Goal: Task Accomplishment & Management: Use online tool/utility

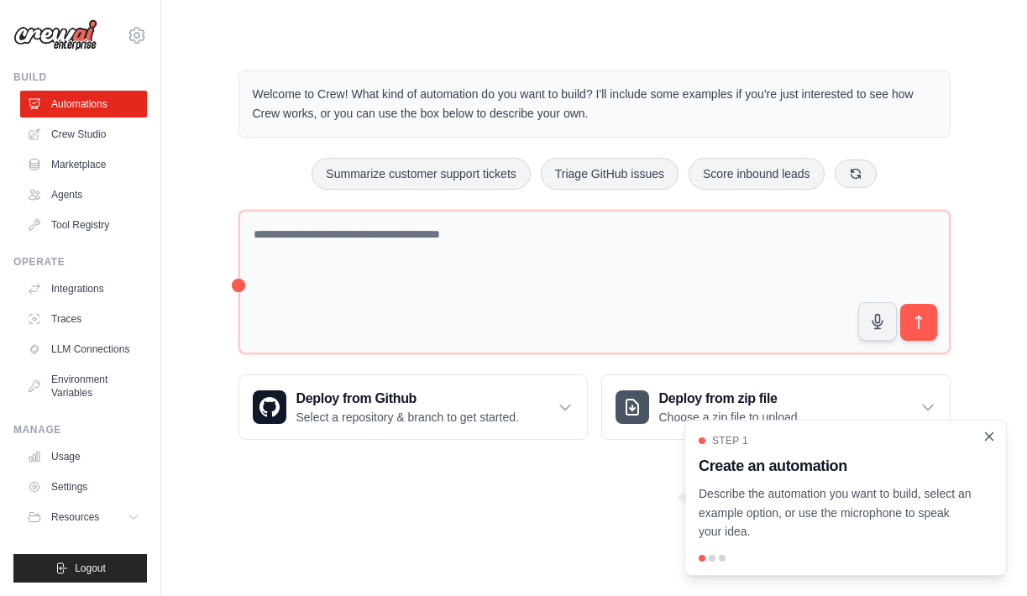
click at [990, 436] on icon "Close walkthrough" at bounding box center [988, 436] width 15 height 15
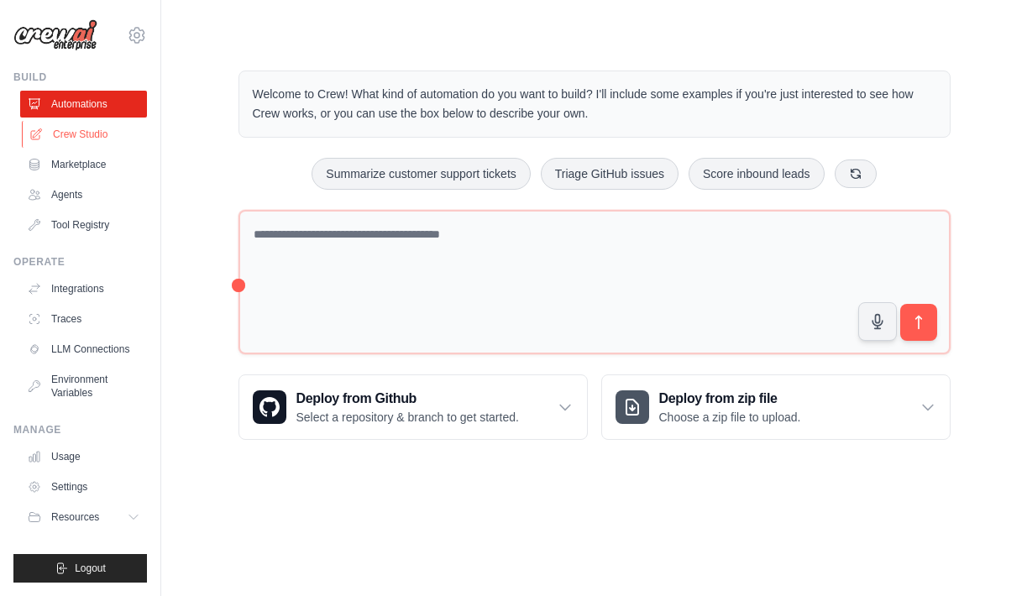
click at [57, 121] on link "Crew Studio" at bounding box center [85, 134] width 127 height 27
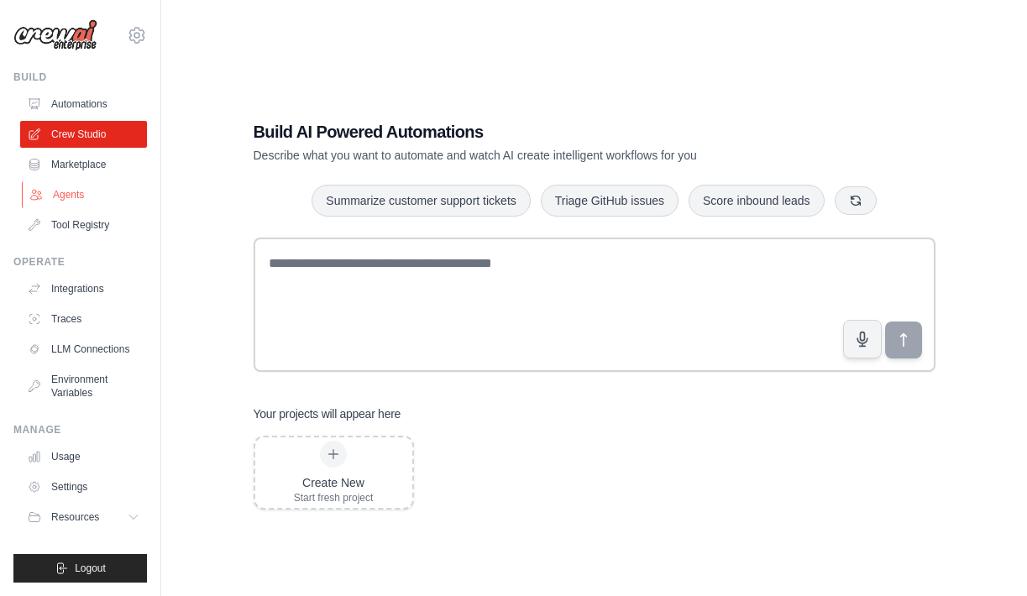
click at [65, 194] on link "Agents" at bounding box center [85, 194] width 127 height 27
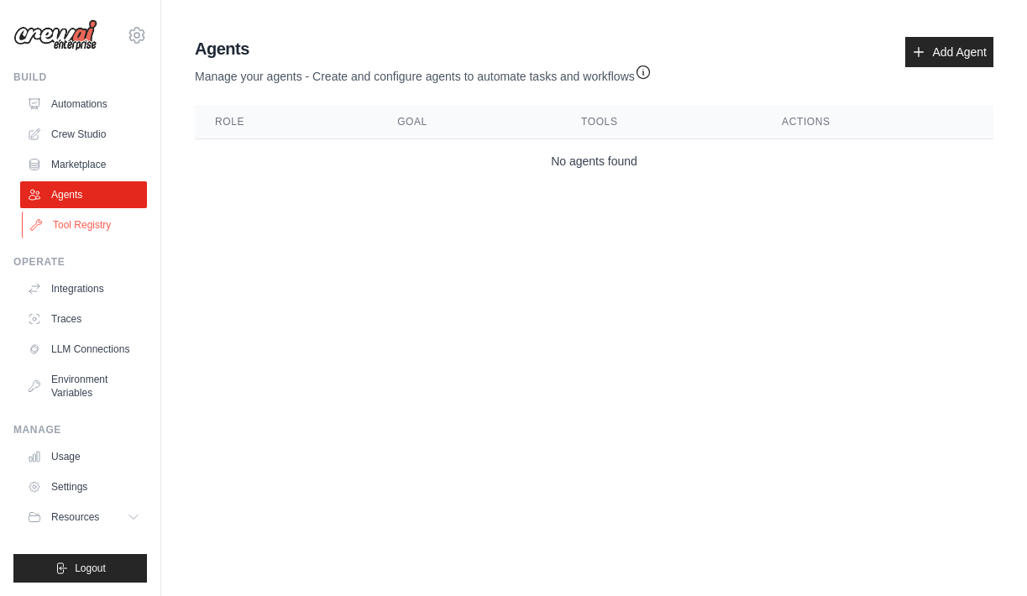
click at [55, 215] on link "Tool Registry" at bounding box center [85, 225] width 127 height 27
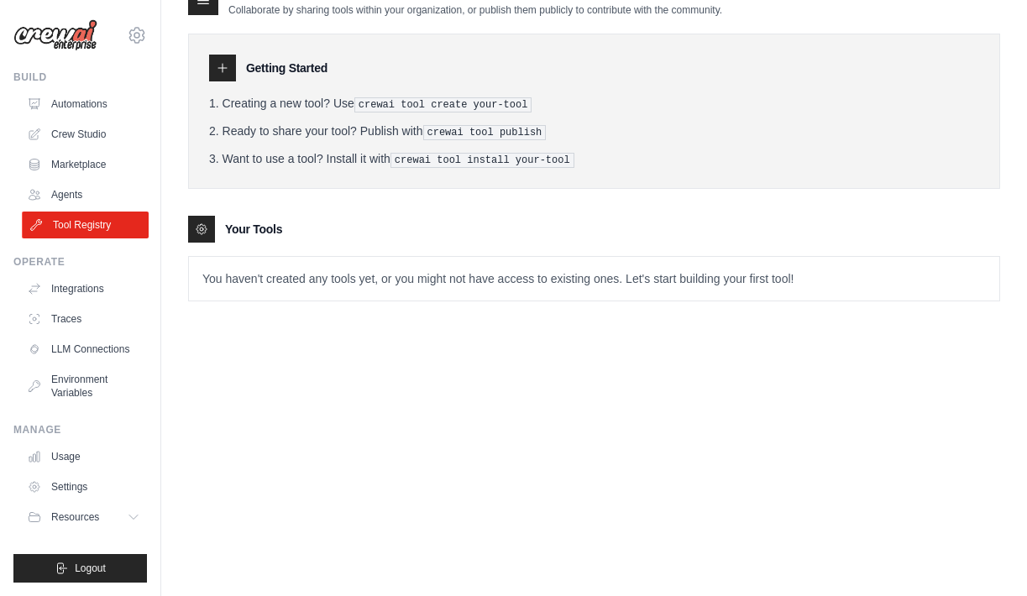
scroll to position [34, 0]
click at [88, 294] on link "Integrations" at bounding box center [85, 288] width 127 height 27
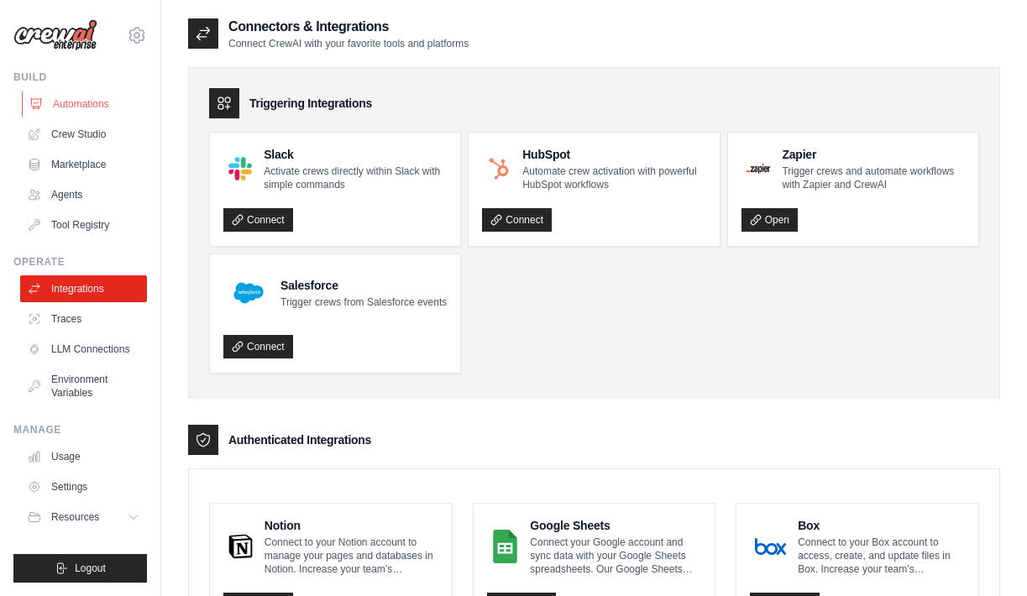
click at [76, 107] on link "Automations" at bounding box center [85, 104] width 127 height 27
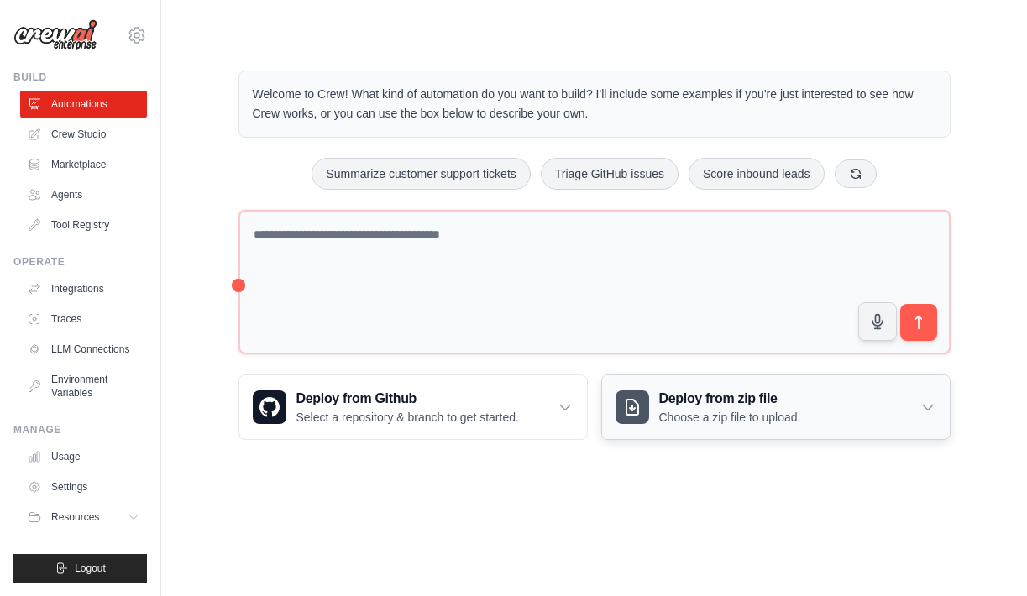
click at [938, 405] on div "Deploy from zip file Choose a zip file to upload." at bounding box center [776, 407] width 348 height 64
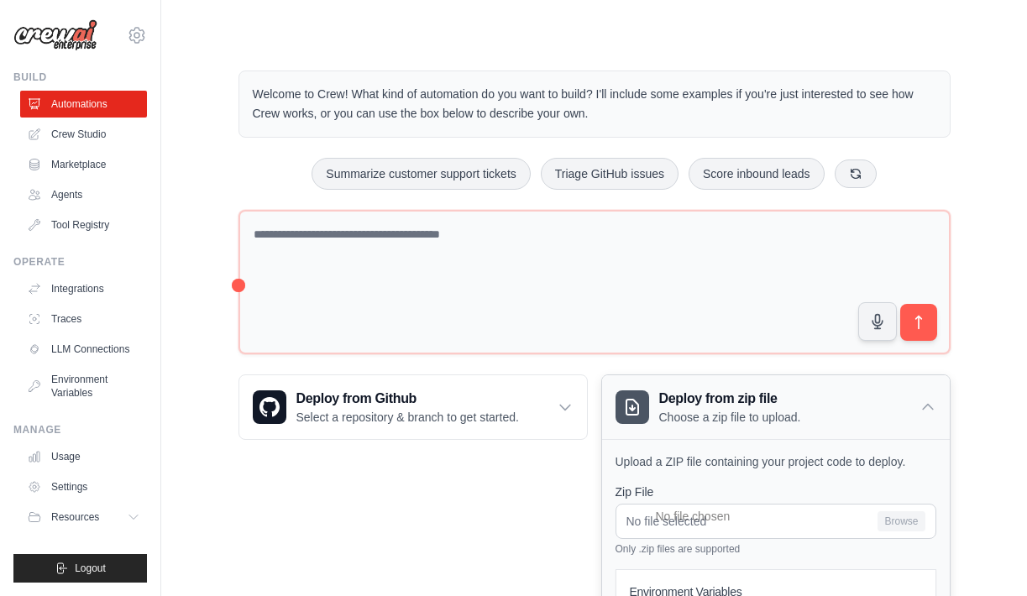
click at [938, 405] on div "Deploy from zip file Choose a zip file to upload." at bounding box center [776, 407] width 348 height 64
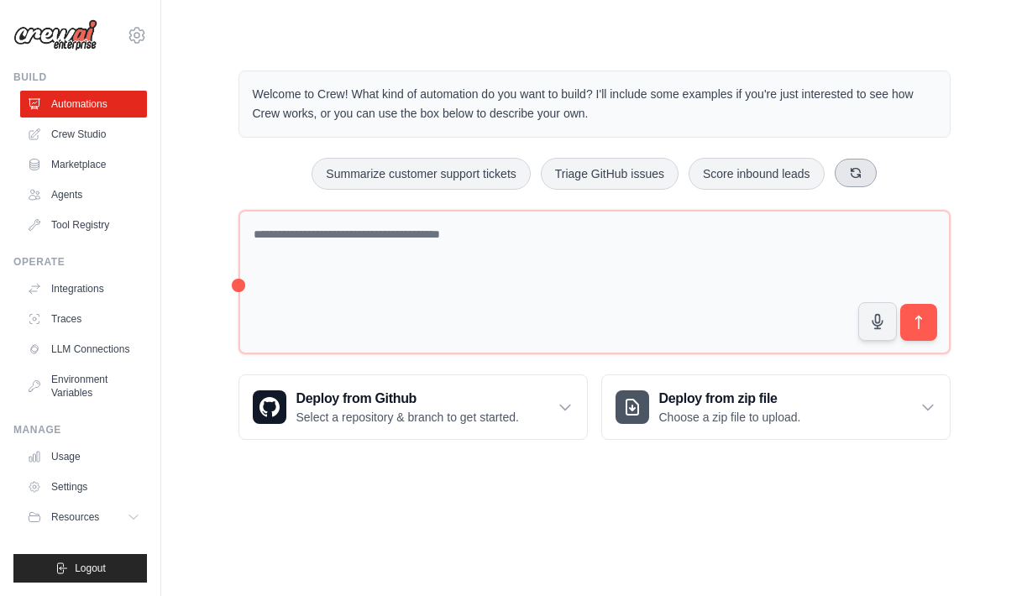
click at [855, 175] on icon at bounding box center [855, 172] width 13 height 13
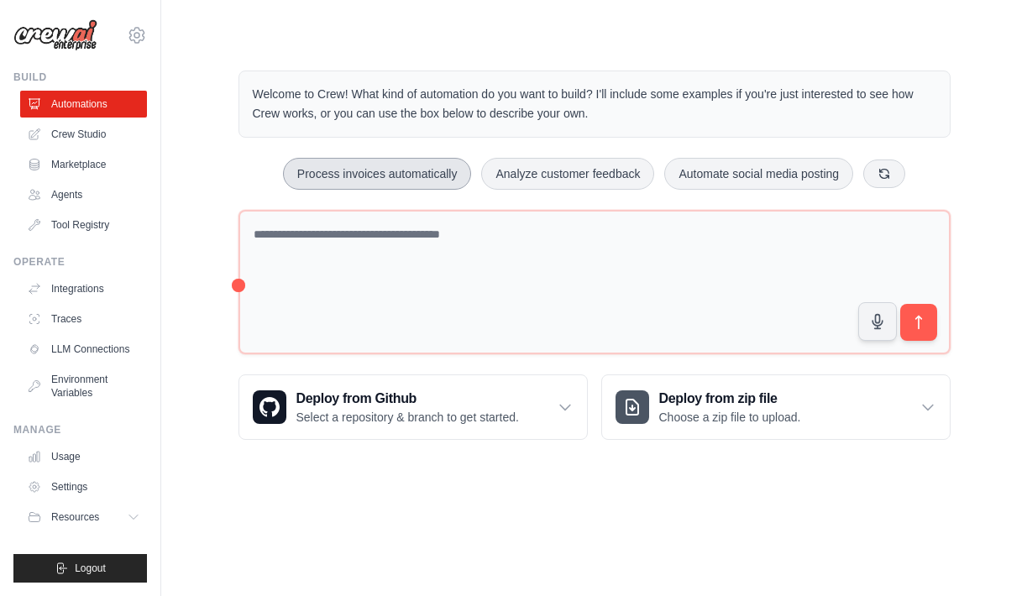
click at [398, 165] on button "Process invoices automatically" at bounding box center [377, 174] width 189 height 32
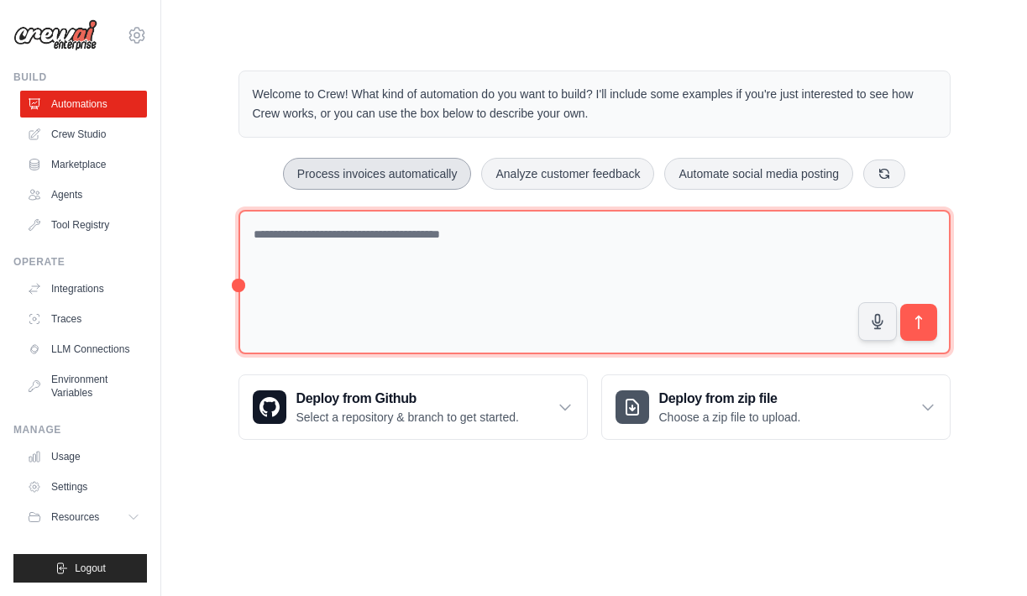
type textarea "**********"
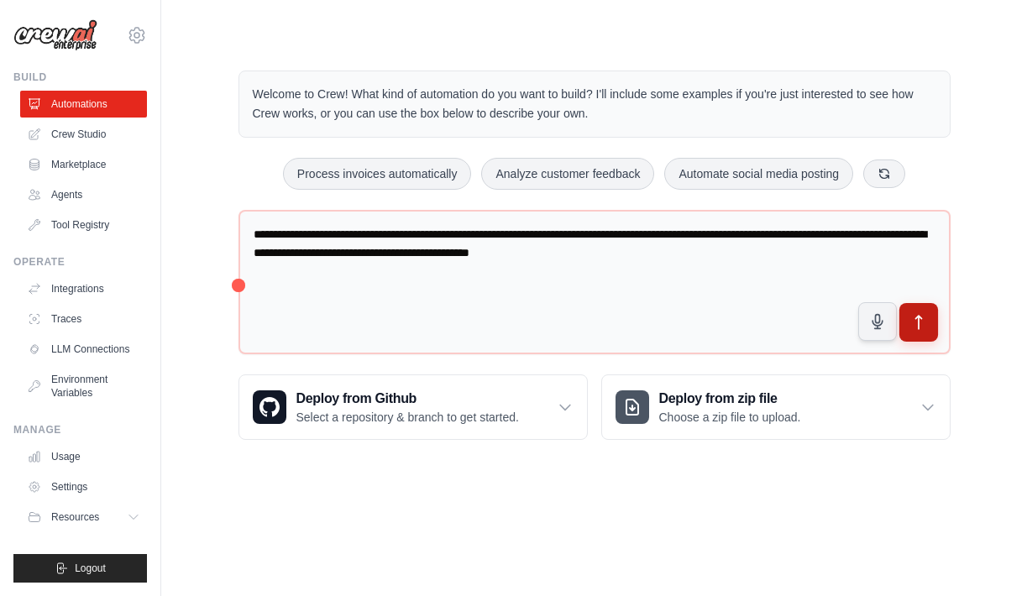
click at [927, 315] on button "submit" at bounding box center [917, 322] width 39 height 39
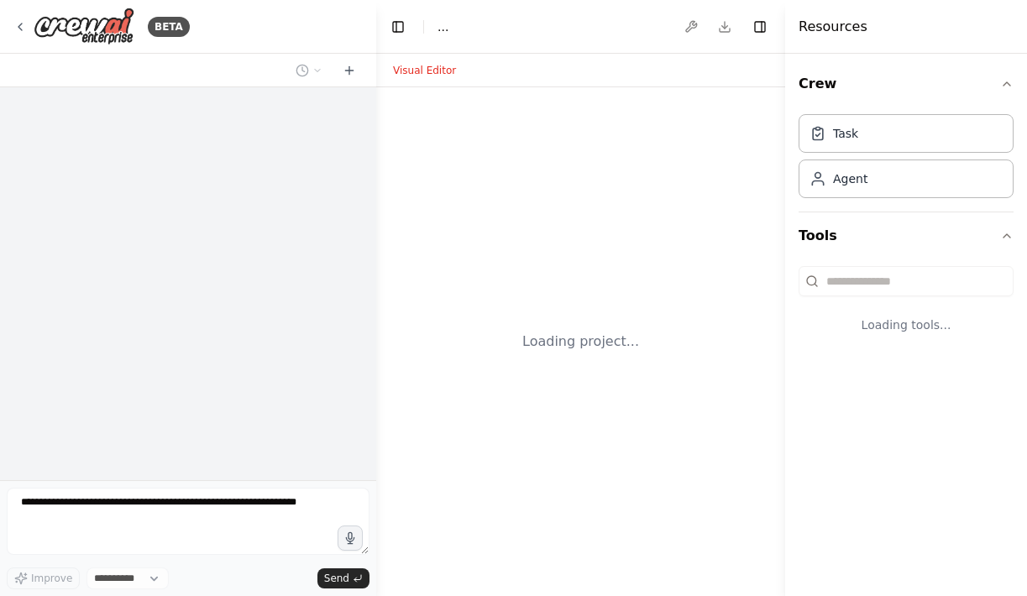
select select "****"
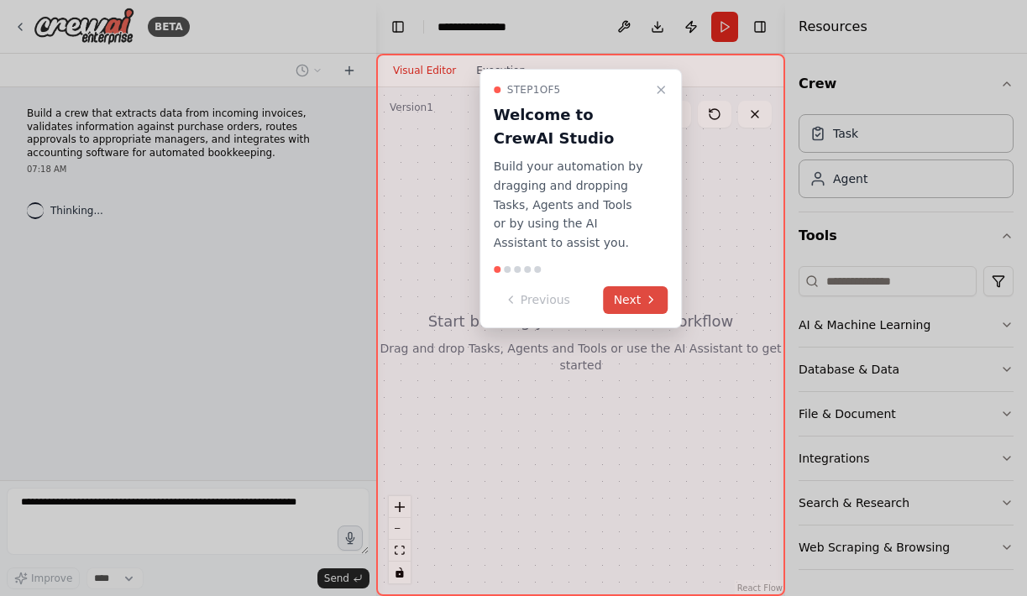
click at [640, 295] on button "Next" at bounding box center [636, 300] width 65 height 28
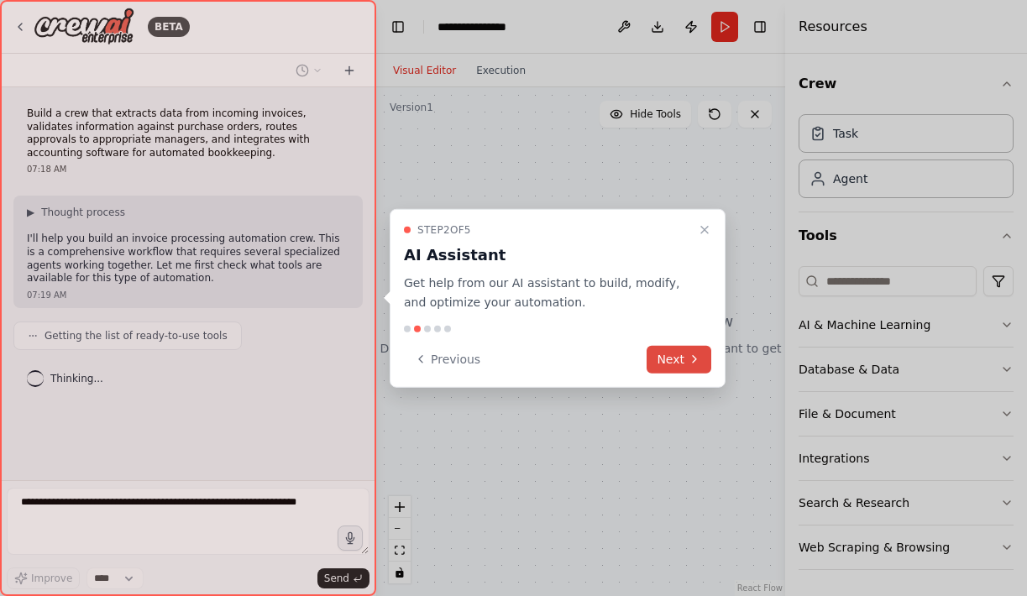
click at [680, 351] on button "Next" at bounding box center [678, 359] width 65 height 28
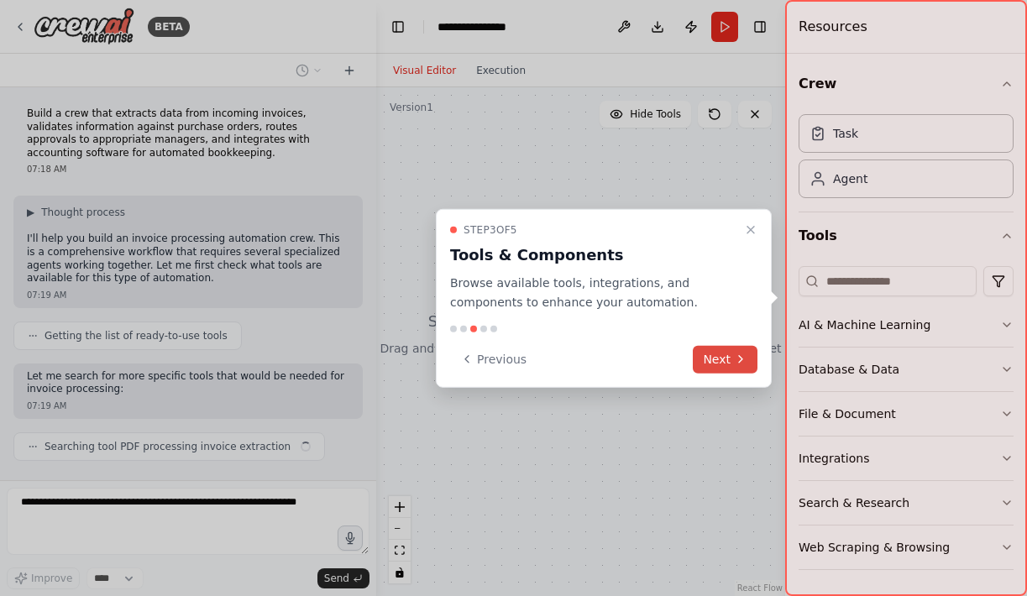
scroll to position [32, 0]
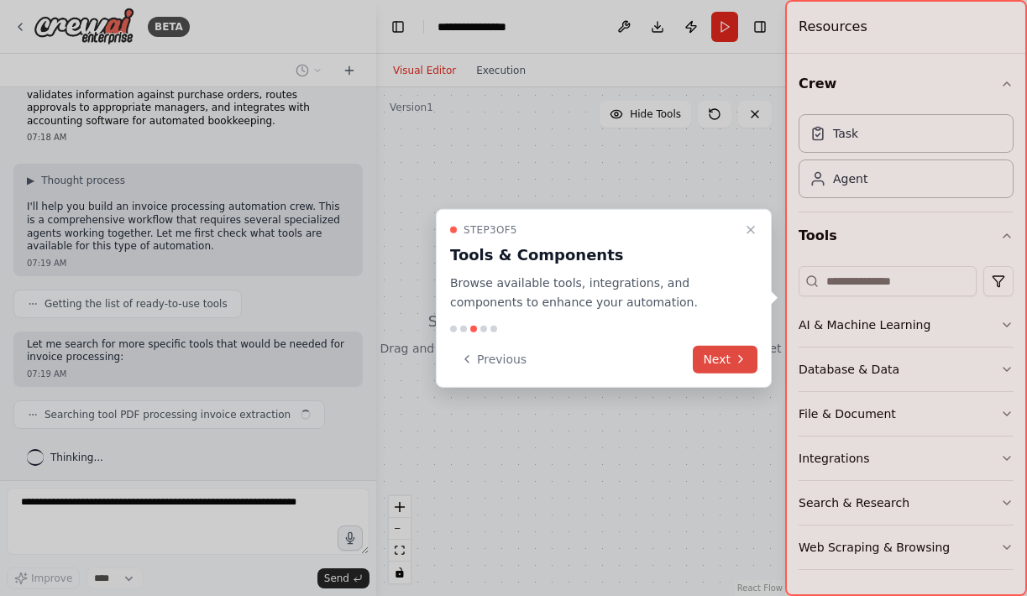
click at [730, 353] on button "Next" at bounding box center [724, 359] width 65 height 28
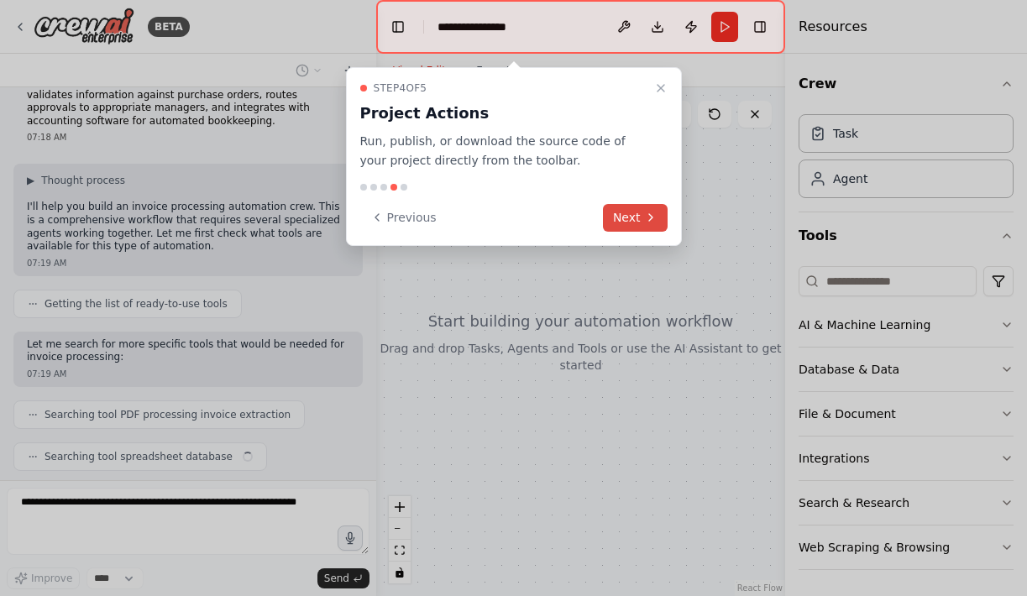
click at [642, 227] on button "Next" at bounding box center [635, 218] width 65 height 28
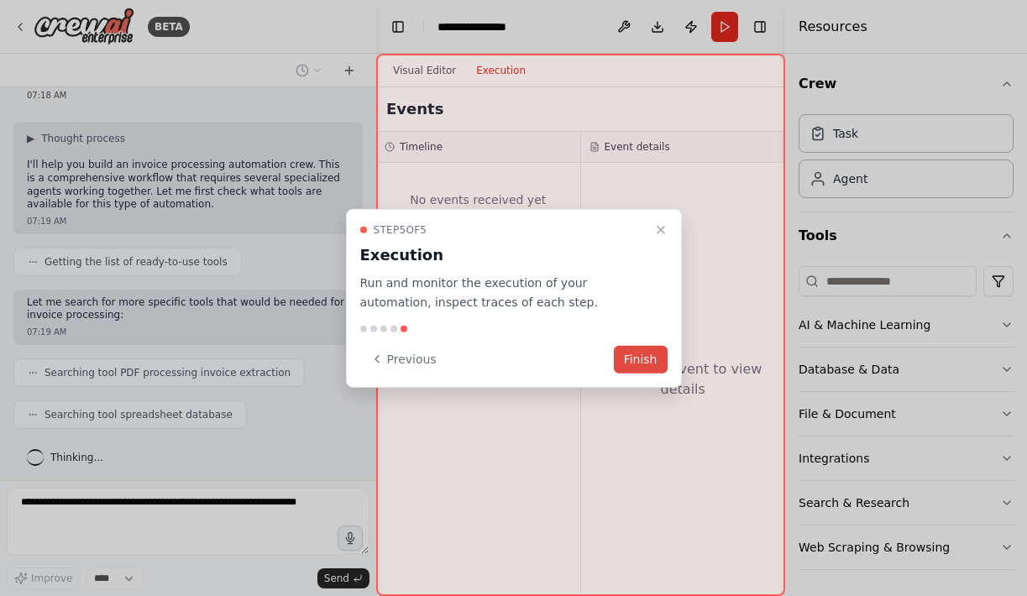
scroll to position [116, 0]
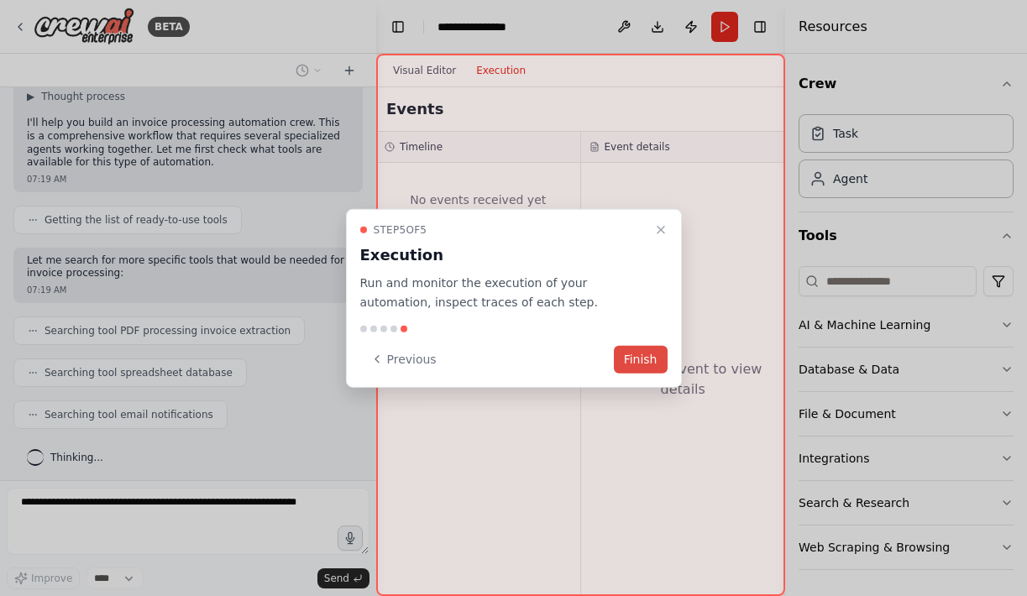
click at [645, 355] on button "Finish" at bounding box center [641, 359] width 54 height 28
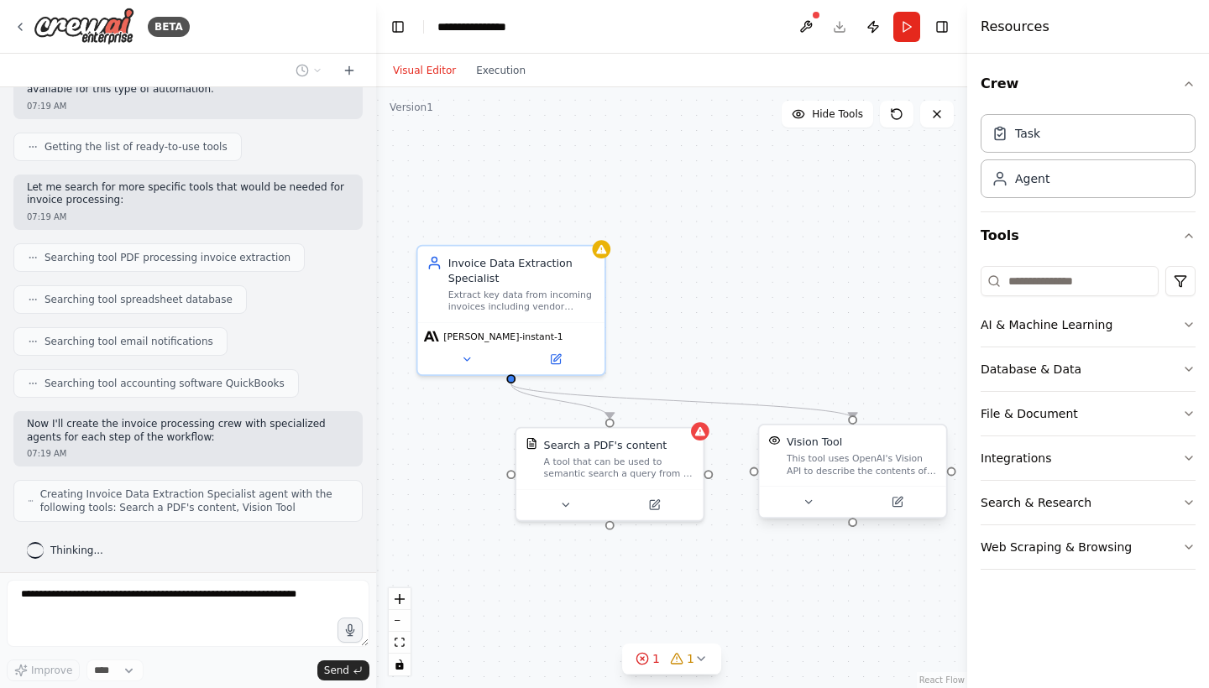
scroll to position [244, 0]
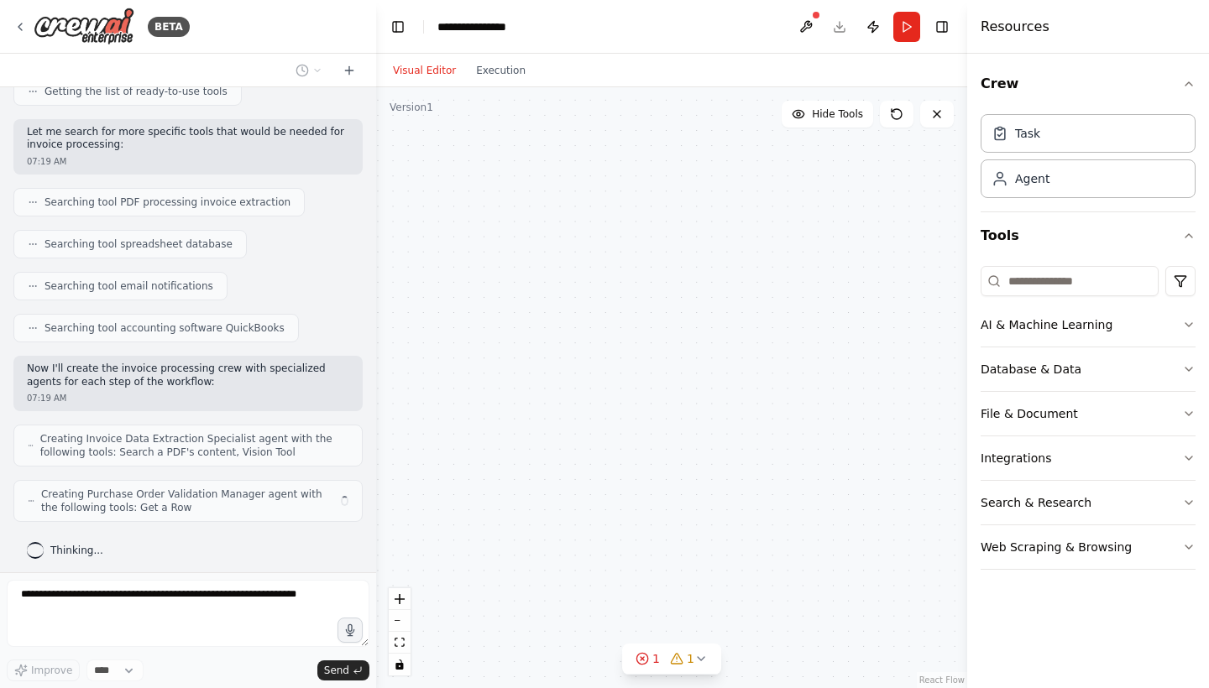
click at [859, 473] on div "This tool uses OpenAI's Vision API to describe the contents of an image." at bounding box center [861, 464] width 150 height 24
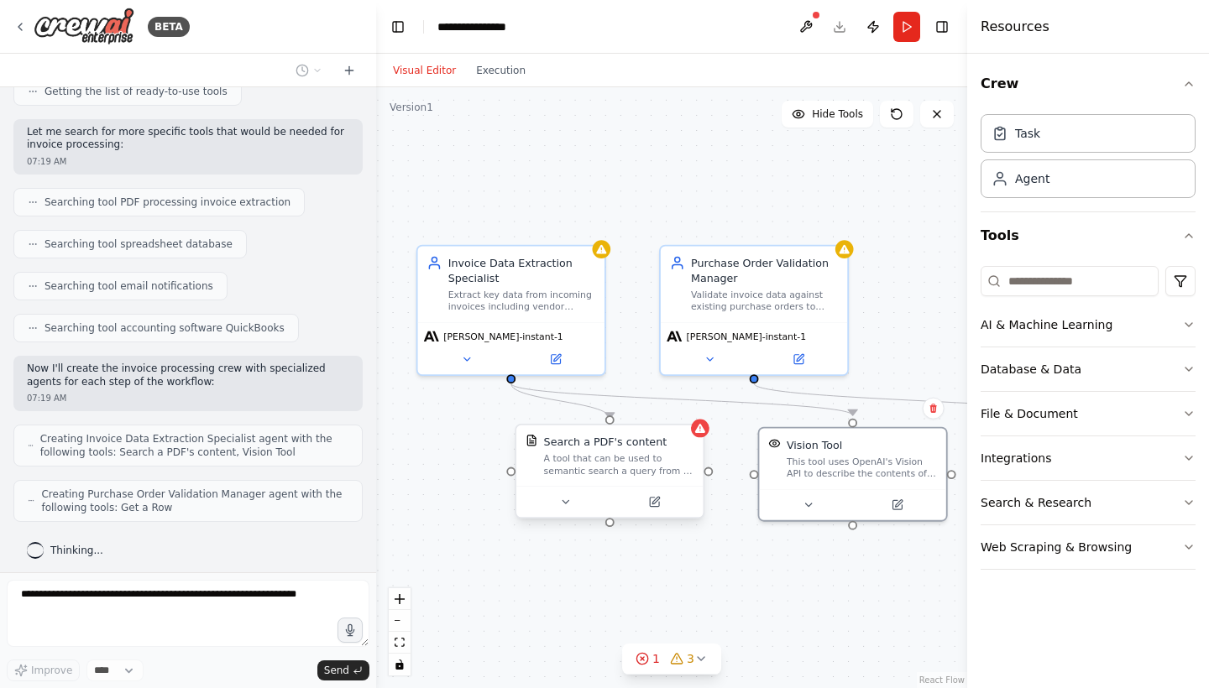
click at [657, 449] on div "Search a PDF's content" at bounding box center [605, 442] width 123 height 15
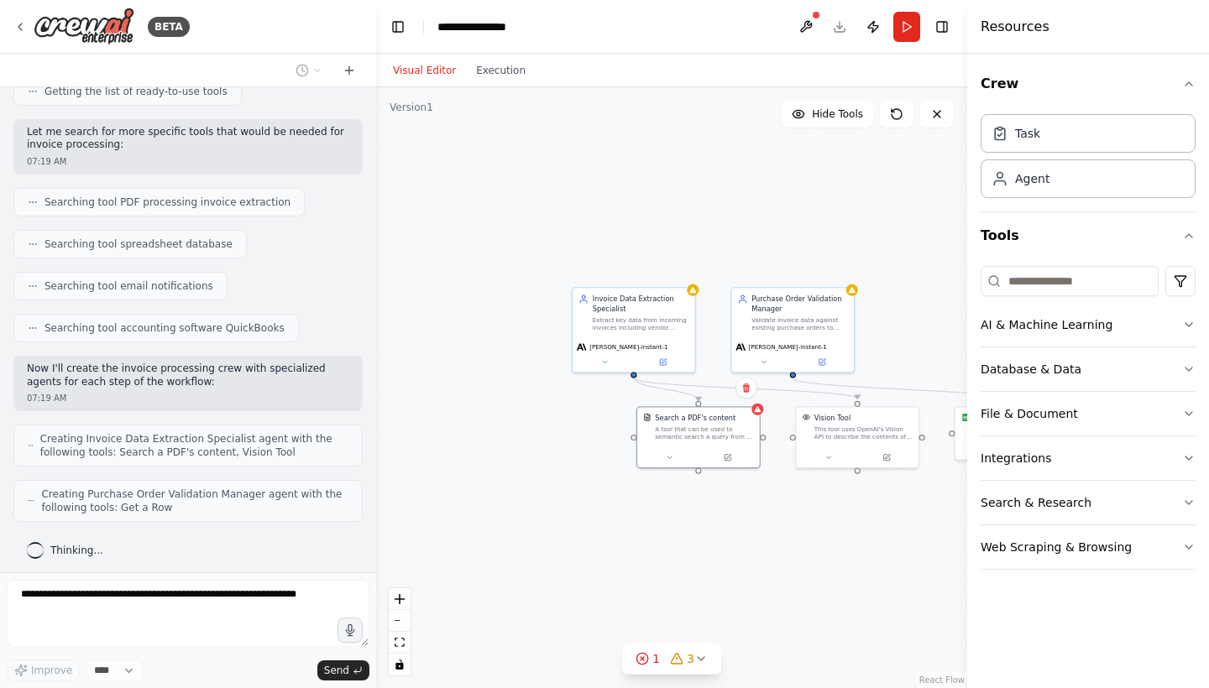
scroll to position [300, 0]
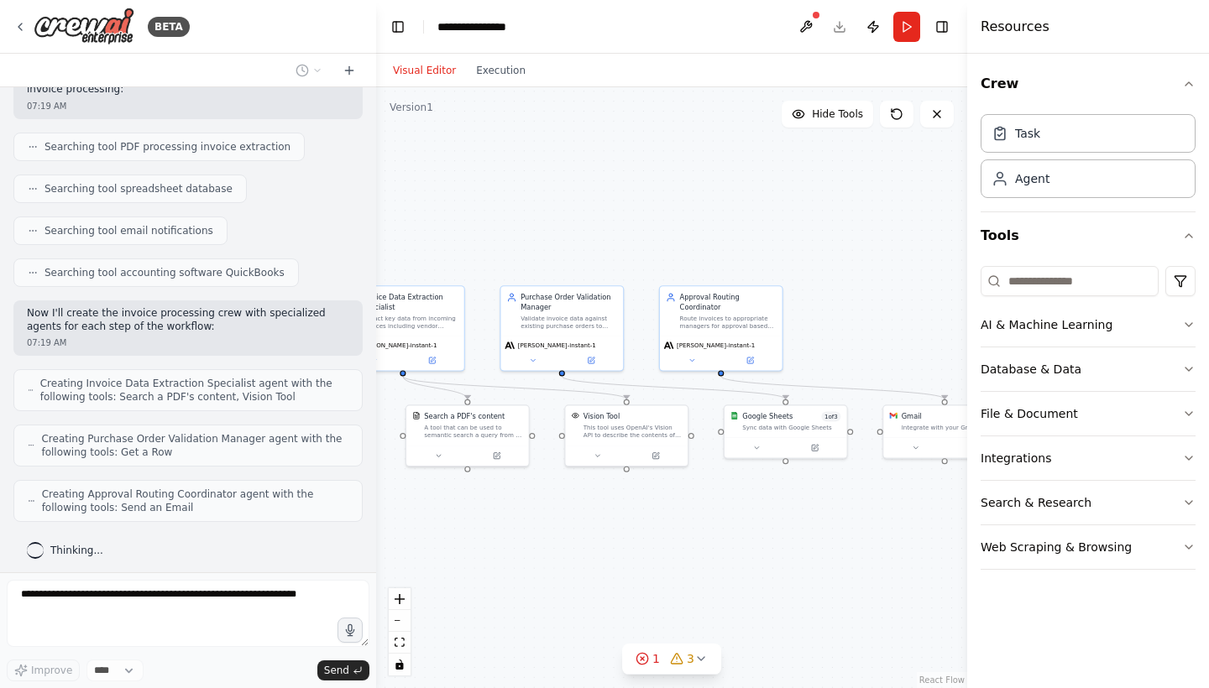
drag, startPoint x: 919, startPoint y: 323, endPoint x: 688, endPoint y: 321, distance: 230.8
click at [688, 321] on div ".deletable-edge-delete-btn { width: 20px; height: 20px; border: 0px solid #ffff…" at bounding box center [671, 387] width 591 height 601
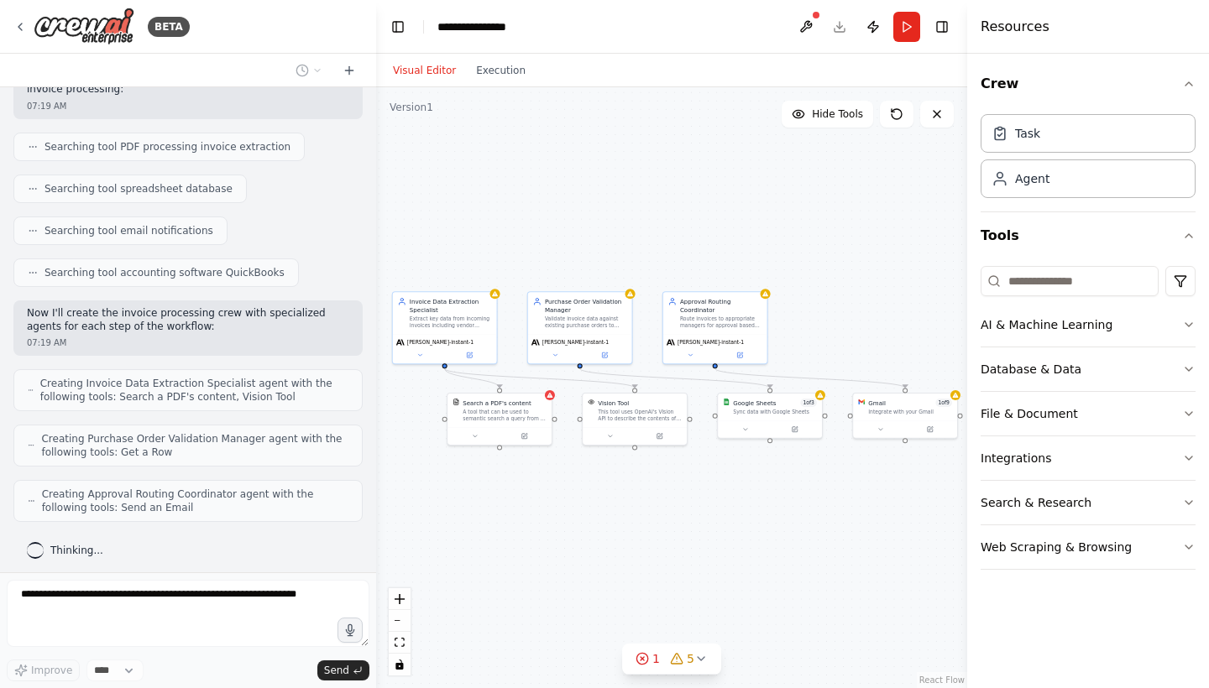
scroll to position [355, 0]
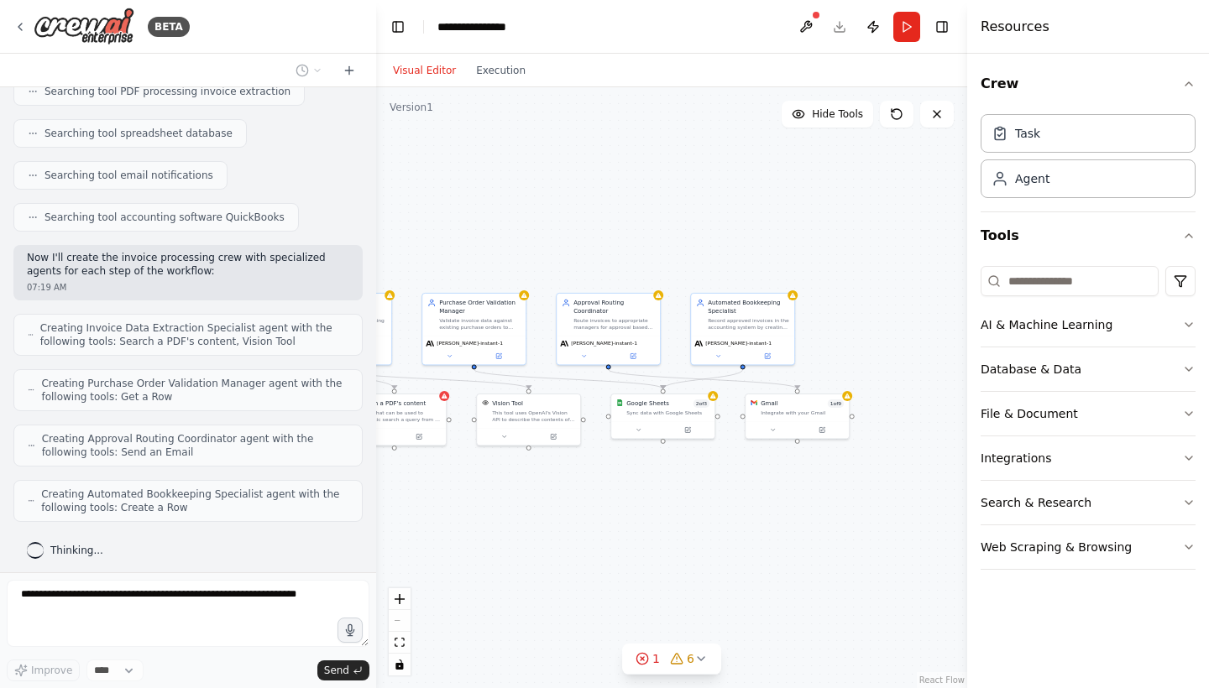
drag, startPoint x: 727, startPoint y: 578, endPoint x: 621, endPoint y: 579, distance: 105.8
click at [621, 578] on div ".deletable-edge-delete-btn { width: 20px; height: 20px; border: 0px solid #ffff…" at bounding box center [671, 387] width 591 height 601
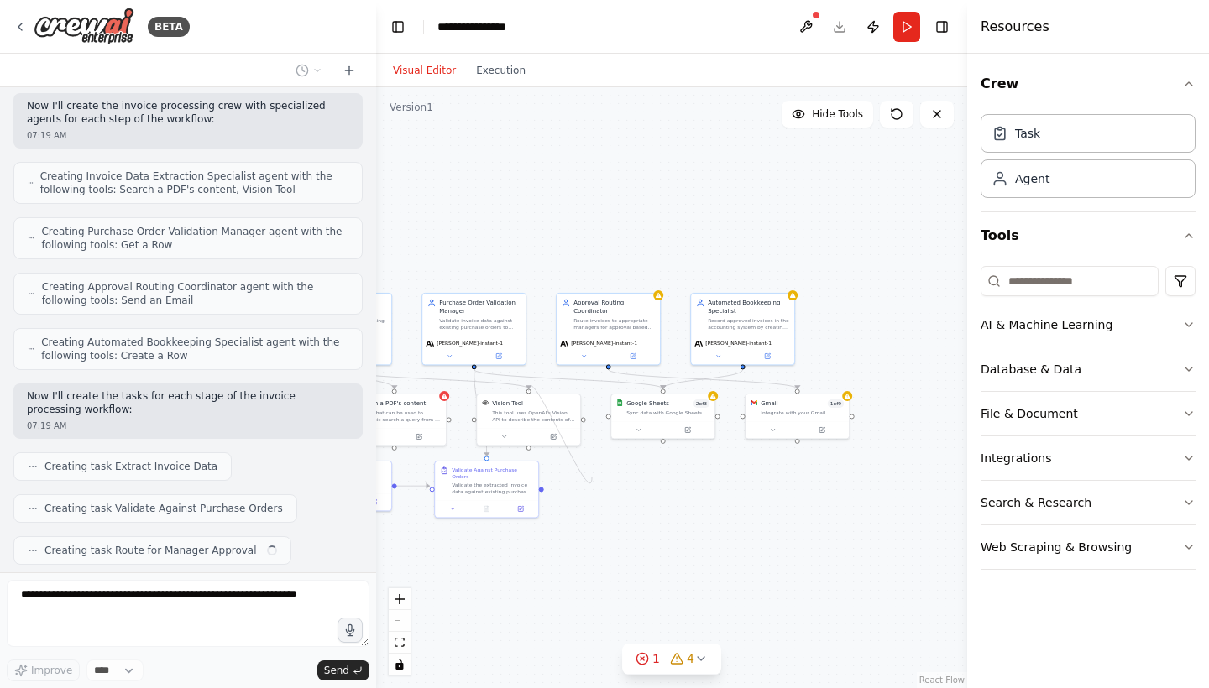
scroll to position [549, 0]
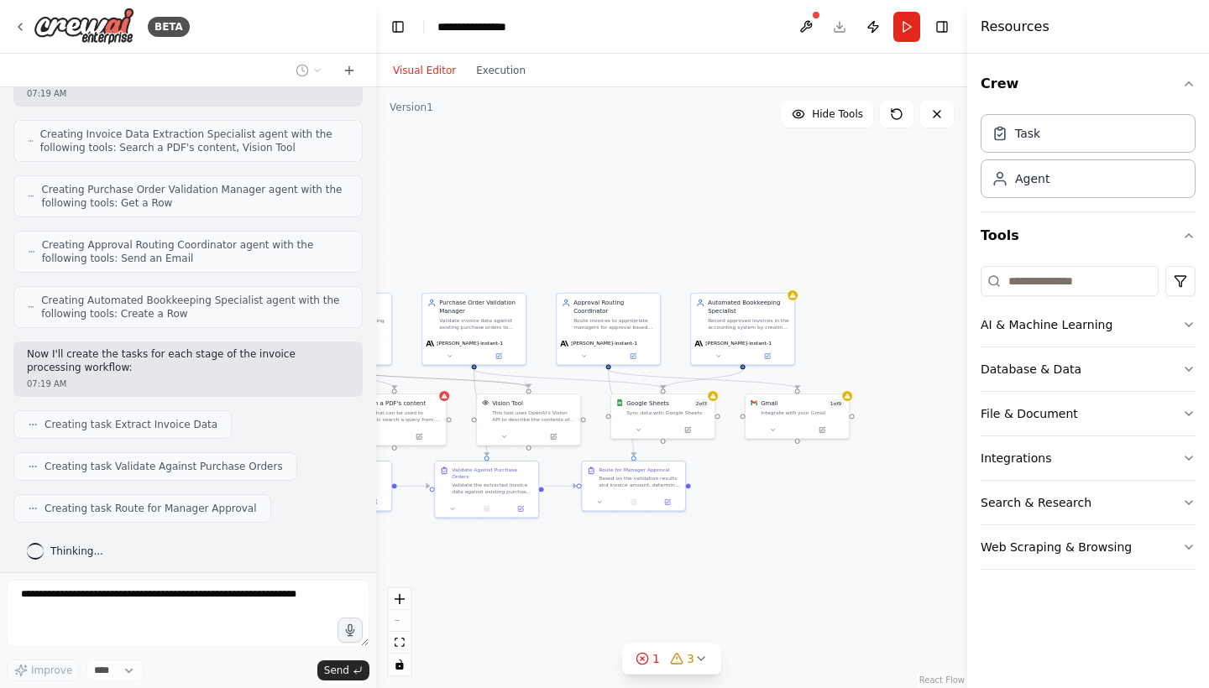
drag, startPoint x: 530, startPoint y: 448, endPoint x: 525, endPoint y: 383, distance: 65.7
click at [525, 383] on div ".deletable-edge-delete-btn { width: 20px; height: 20px; border: 0px solid #ffff…" at bounding box center [392, 401] width 295 height 300
click at [702, 595] on icon at bounding box center [700, 658] width 13 height 13
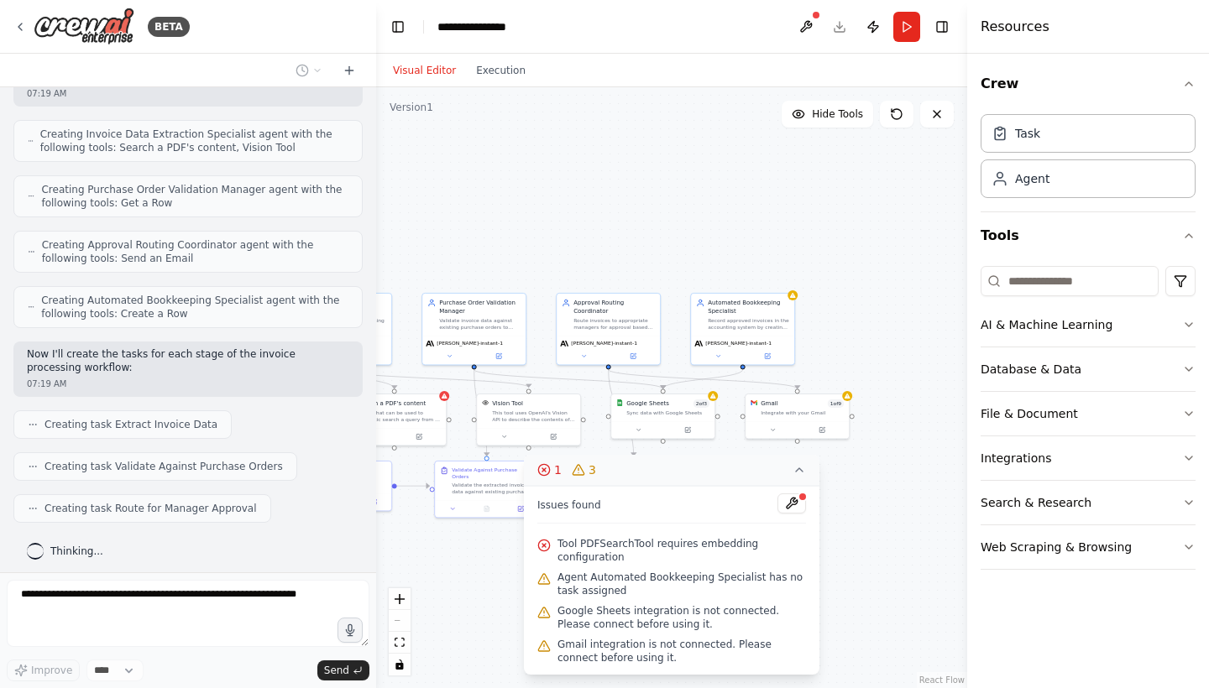
scroll to position [591, 0]
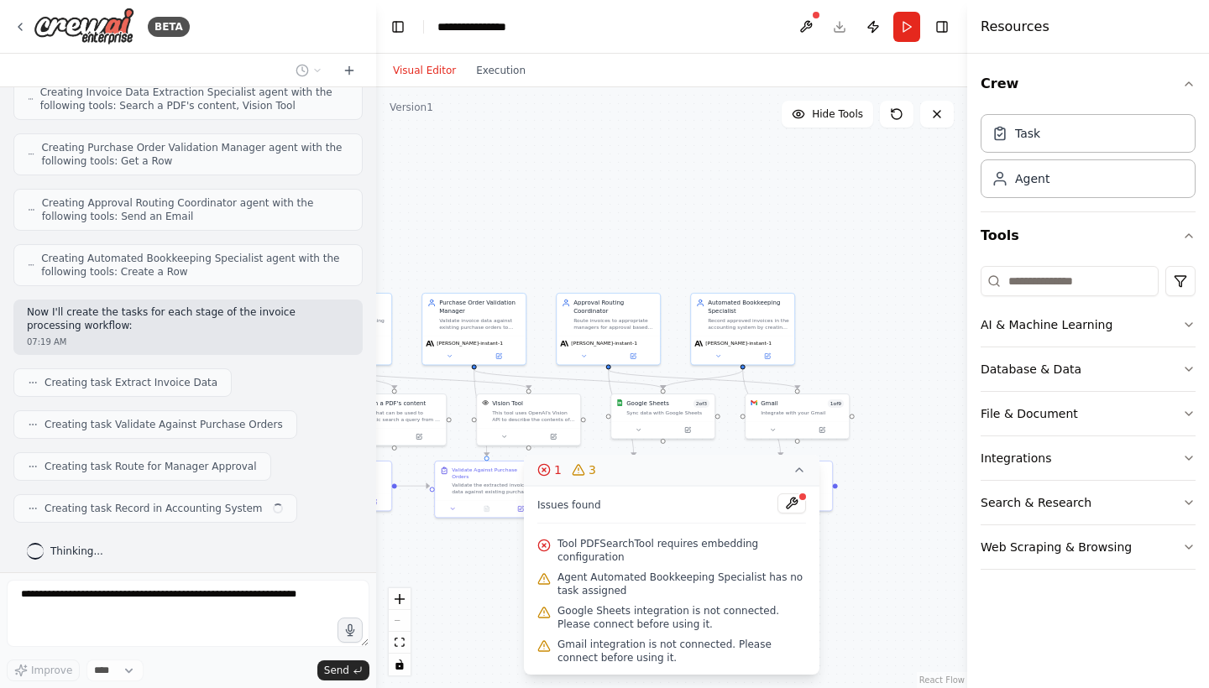
click at [875, 595] on div ".deletable-edge-delete-btn { width: 20px; height: 20px; border: 0px solid #ffff…" at bounding box center [671, 387] width 591 height 601
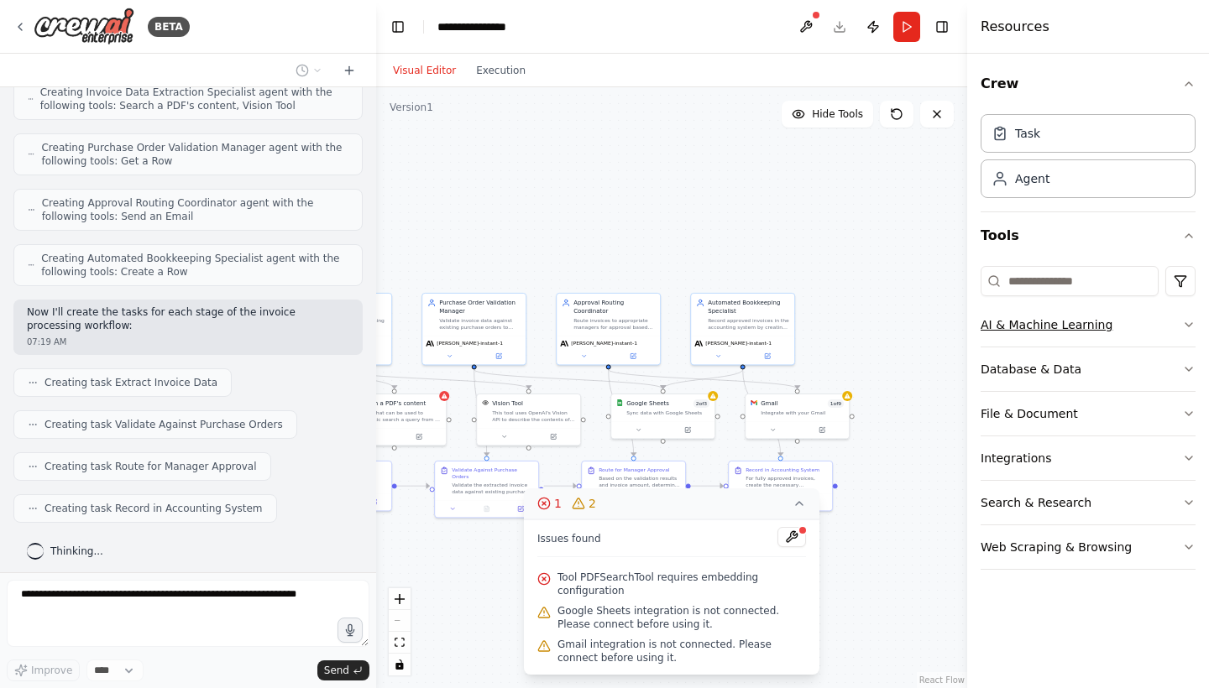
click at [1026, 316] on button "AI & Machine Learning" at bounding box center [1087, 325] width 215 height 44
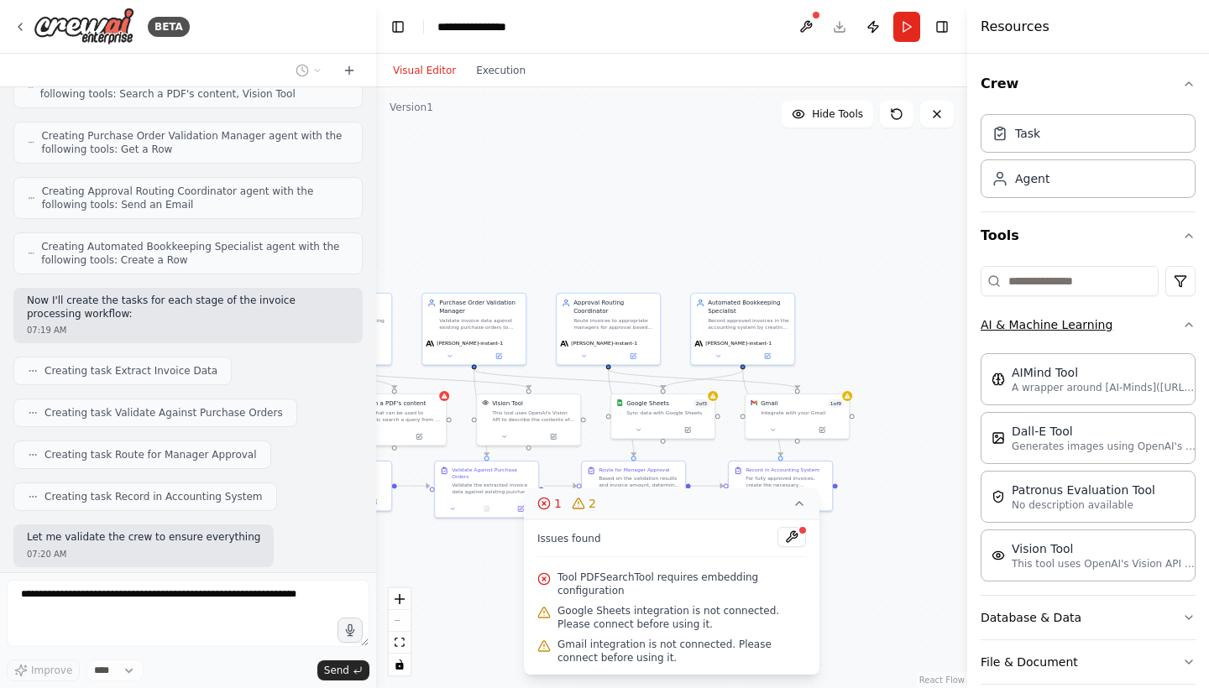
scroll to position [701, 0]
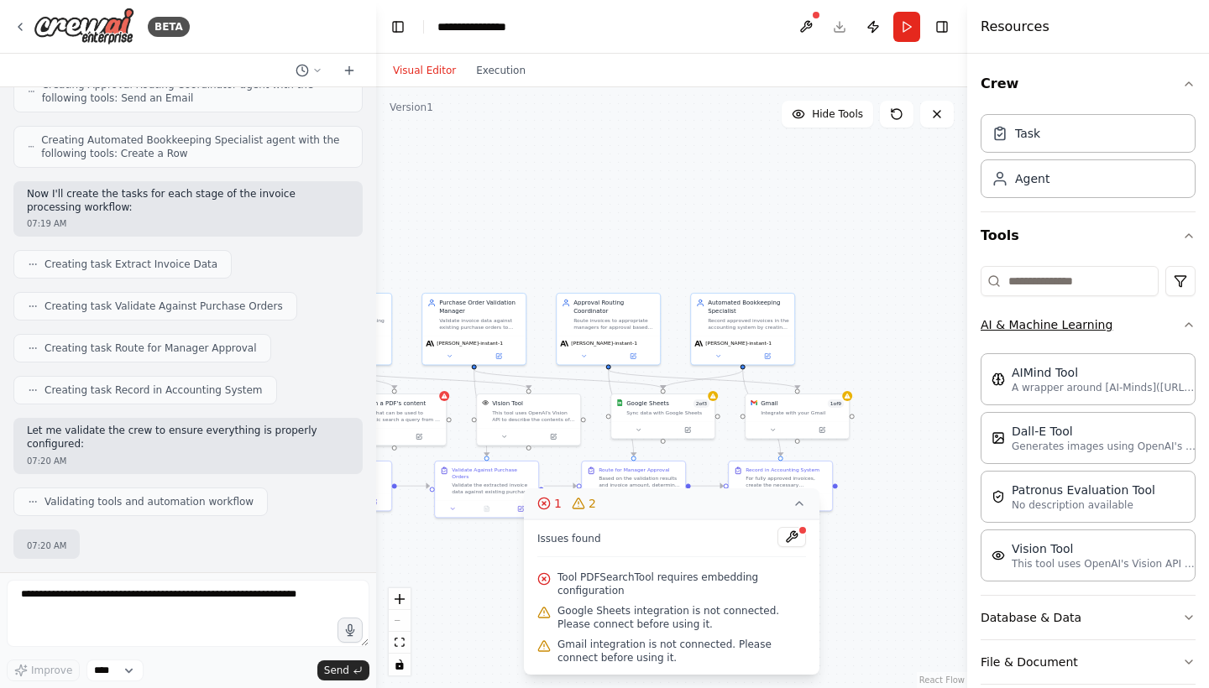
click at [1026, 318] on button "AI & Machine Learning" at bounding box center [1087, 325] width 215 height 44
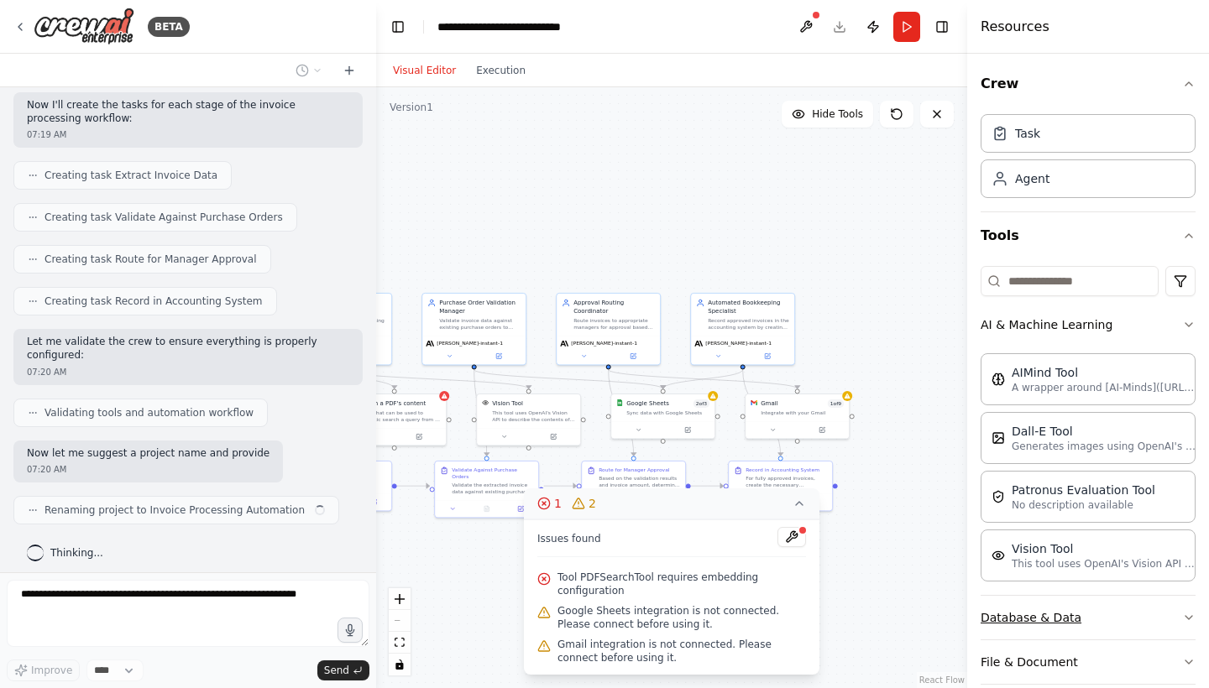
scroll to position [811, 0]
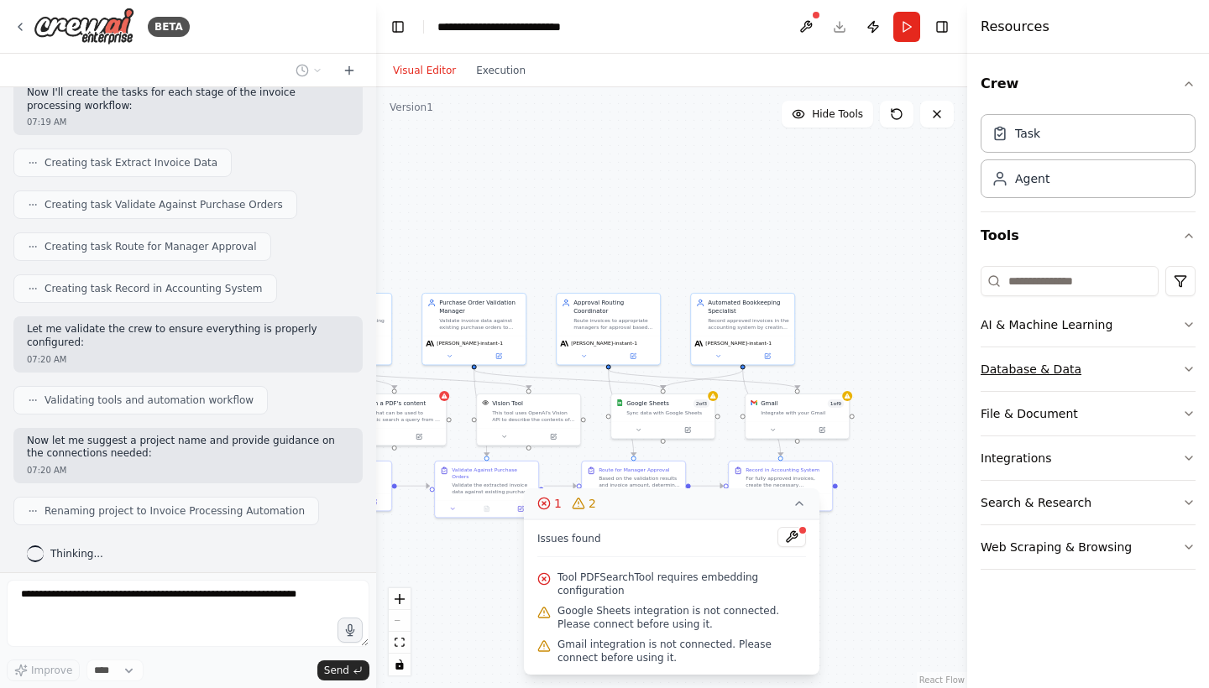
click at [1026, 379] on button "Database & Data" at bounding box center [1087, 370] width 215 height 44
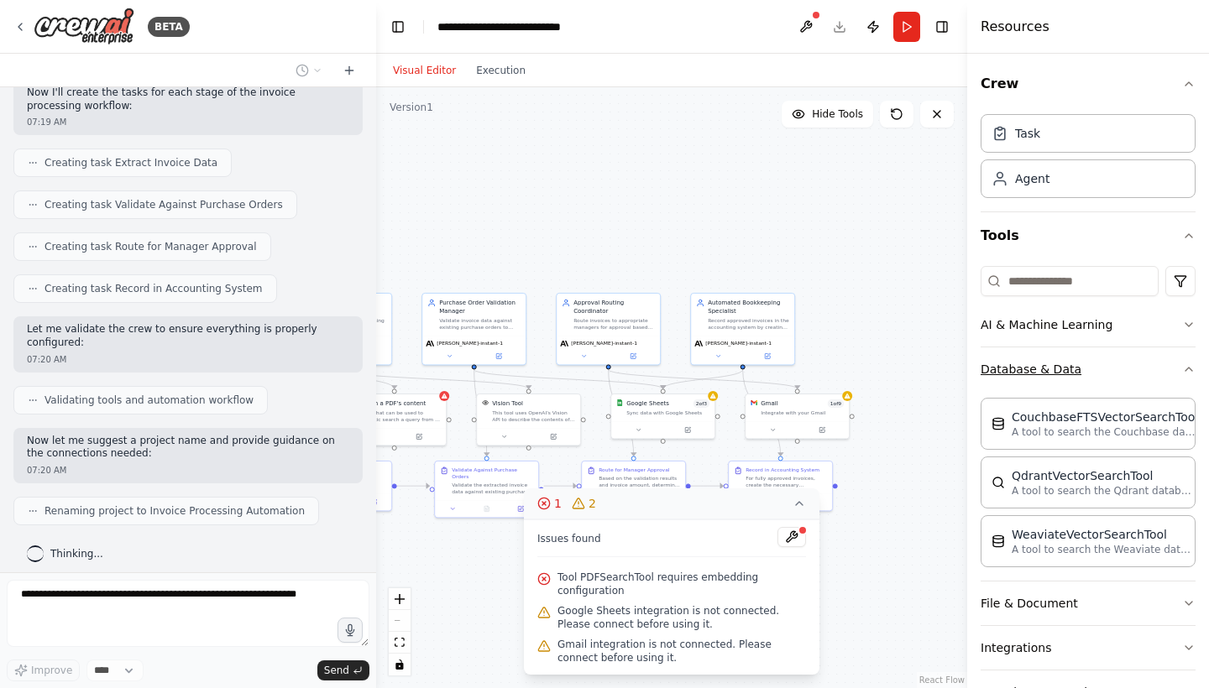
click at [1026, 379] on button "Database & Data" at bounding box center [1087, 370] width 215 height 44
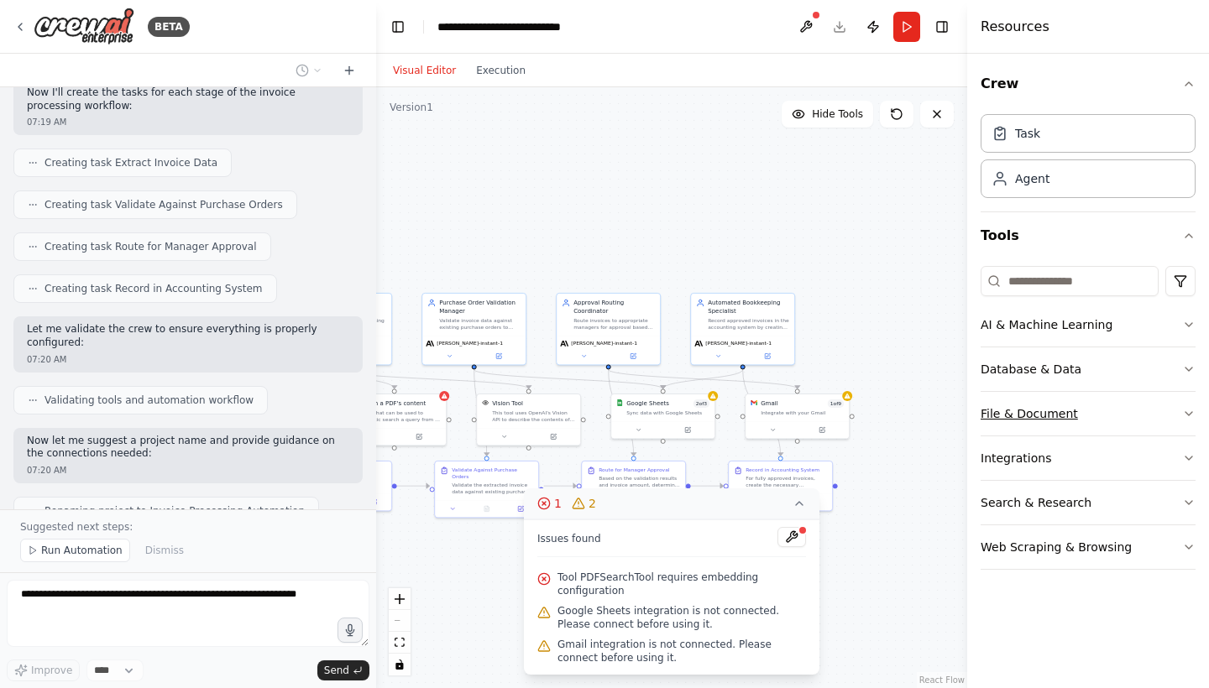
click at [1026, 418] on button "File & Document" at bounding box center [1087, 414] width 215 height 44
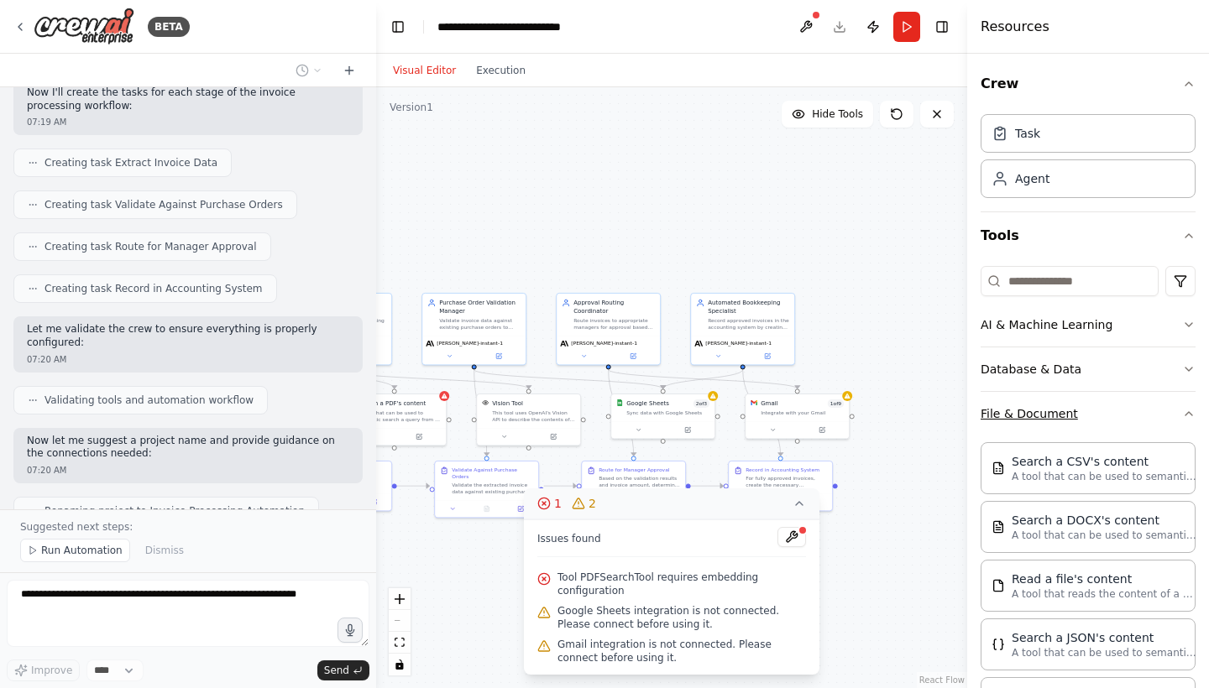
click at [1026, 418] on button "File & Document" at bounding box center [1087, 414] width 215 height 44
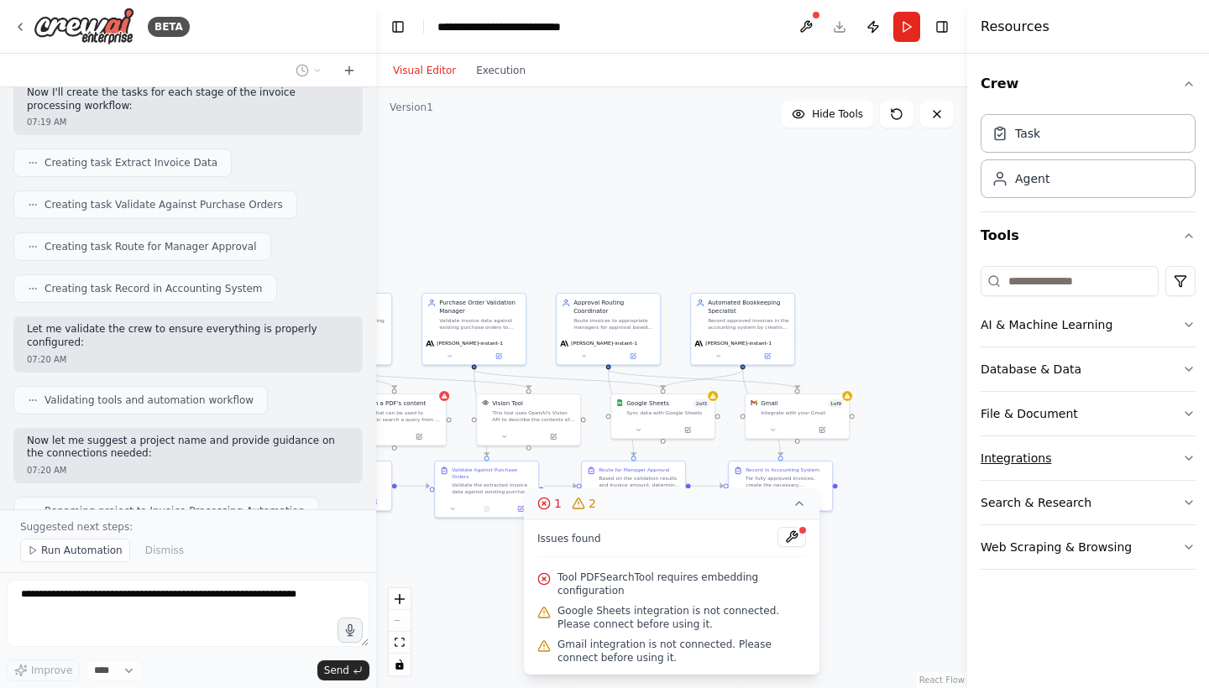
click at [1026, 469] on button "Integrations" at bounding box center [1087, 458] width 215 height 44
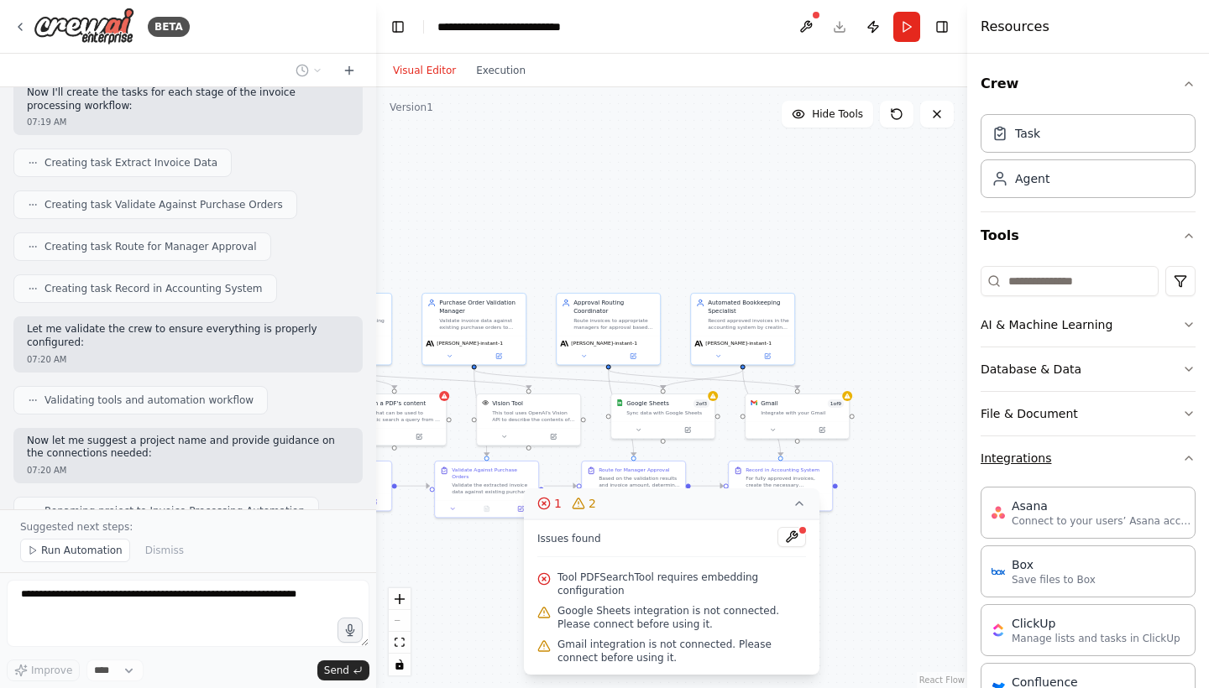
click at [1026, 469] on button "Integrations" at bounding box center [1087, 458] width 215 height 44
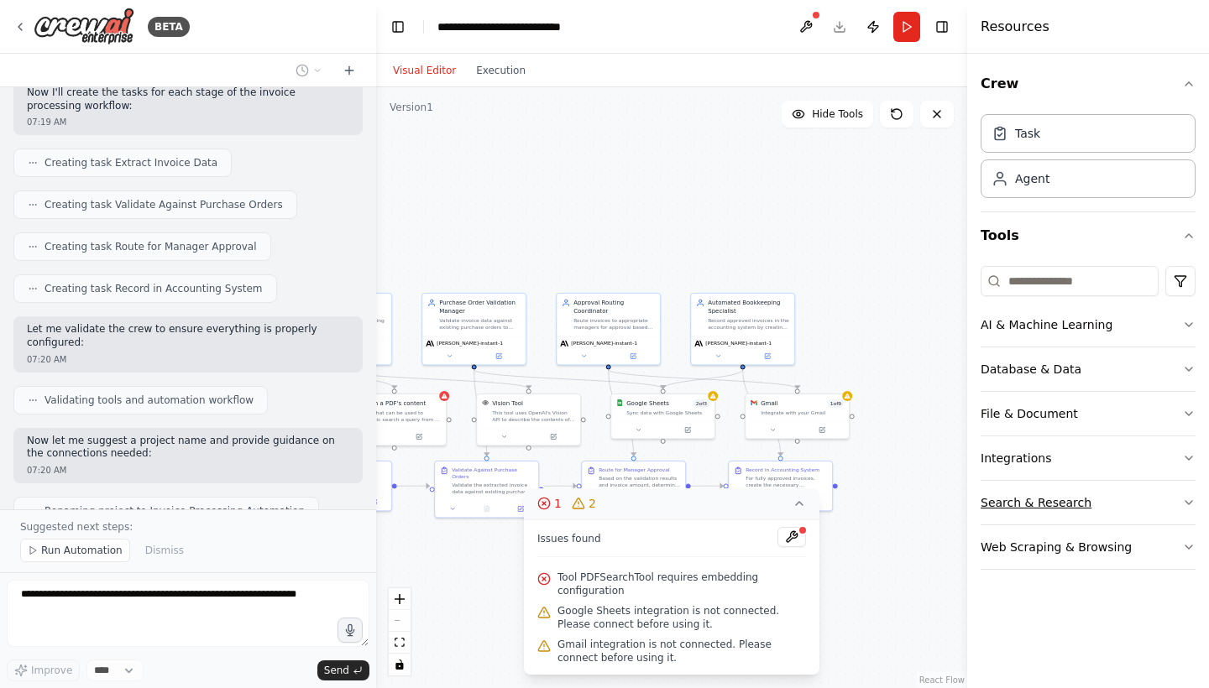
click at [1026, 504] on button "Search & Research" at bounding box center [1087, 503] width 215 height 44
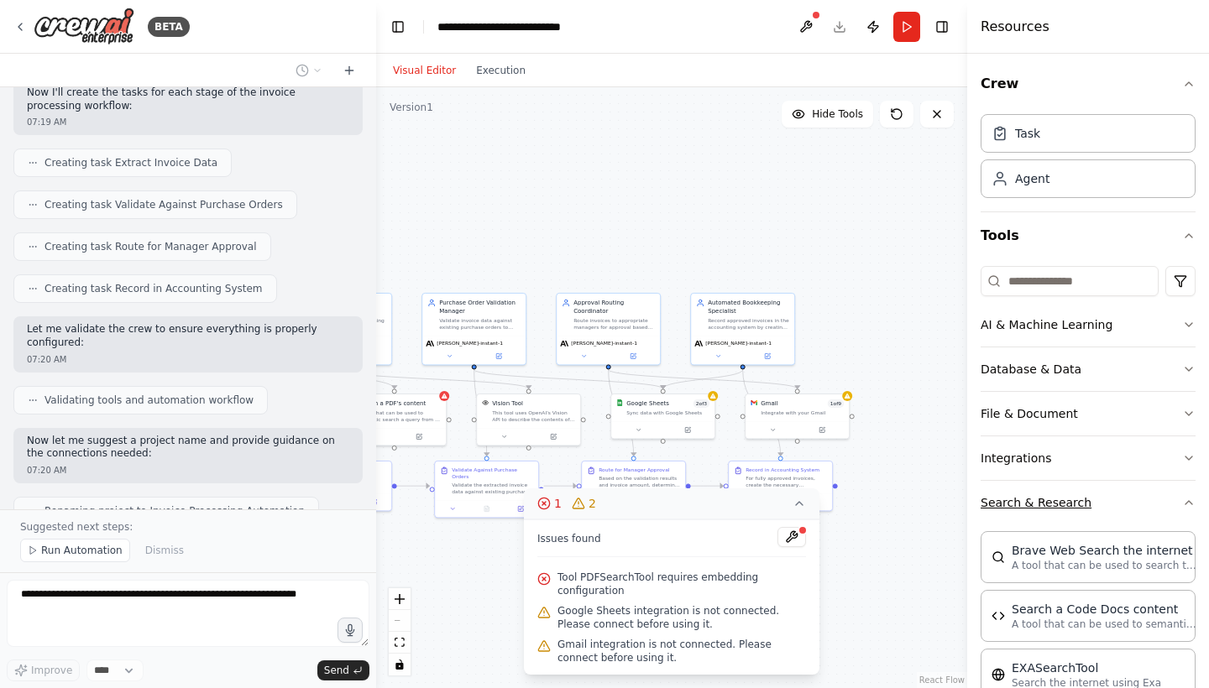
click at [1026, 504] on button "Search & Research" at bounding box center [1087, 503] width 215 height 44
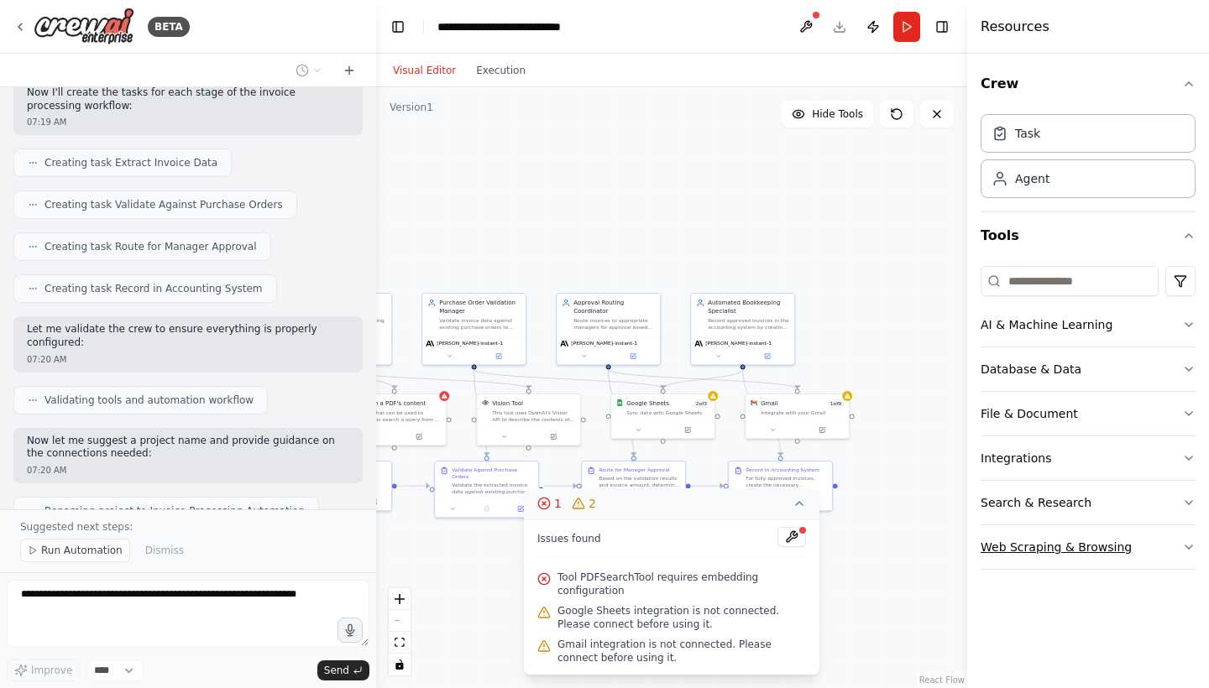
click at [1026, 547] on button "Web Scraping & Browsing" at bounding box center [1087, 547] width 215 height 44
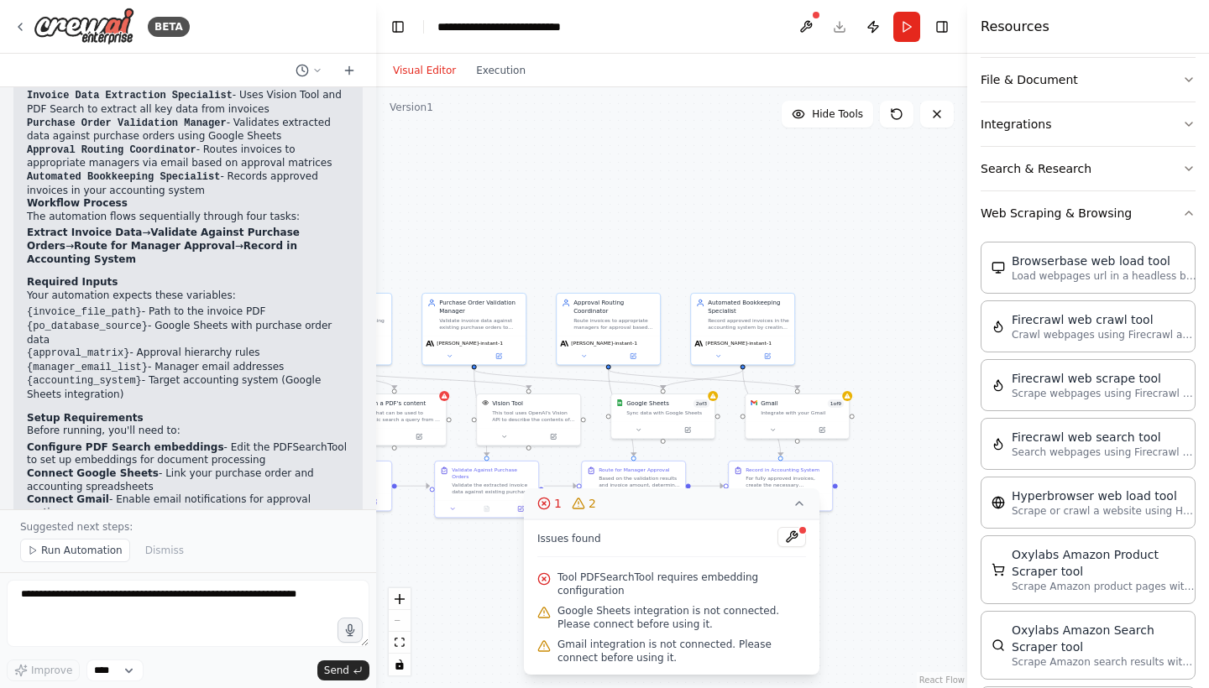
scroll to position [1322, 0]
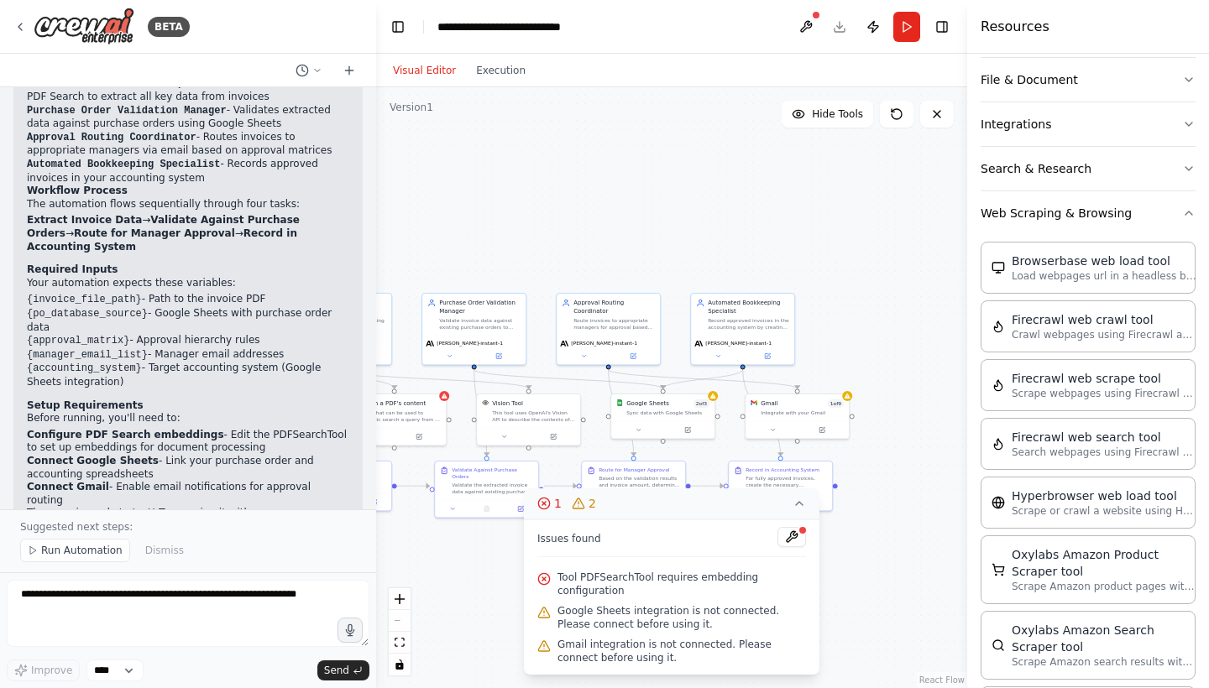
click at [903, 415] on div ".deletable-edge-delete-btn { width: 20px; height: 20px; border: 0px solid #ffff…" at bounding box center [671, 387] width 591 height 601
click at [1026, 216] on icon "button" at bounding box center [1188, 212] width 13 height 13
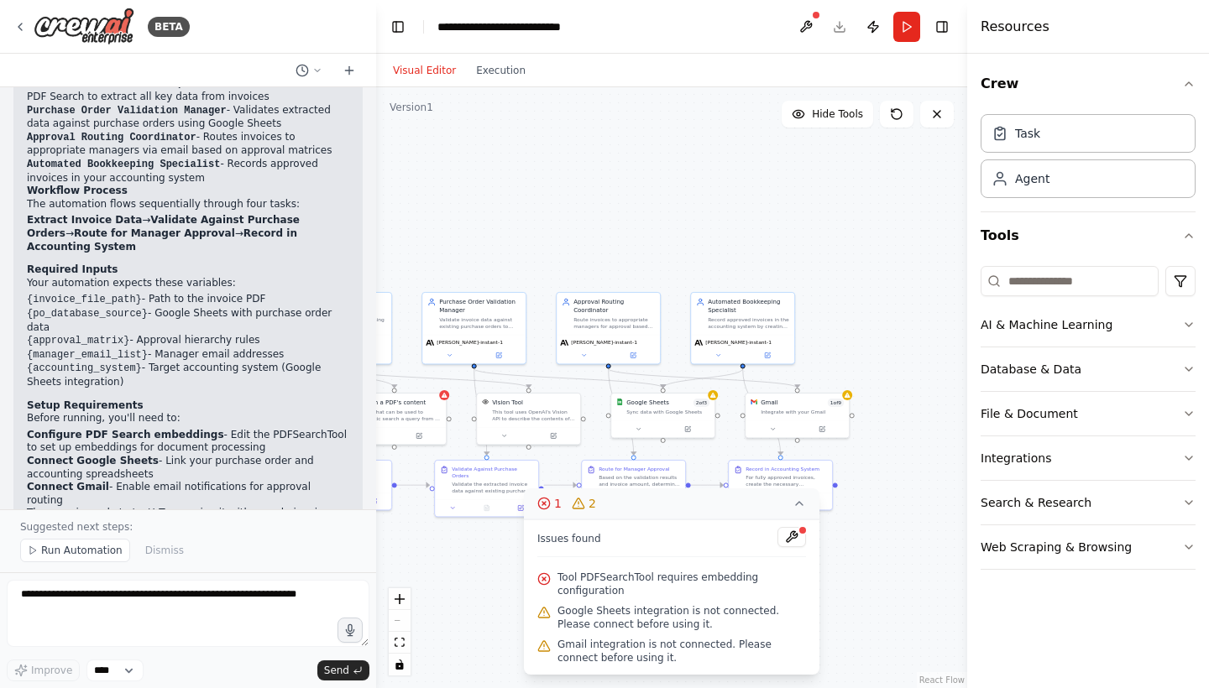
click at [915, 551] on div ".deletable-edge-delete-btn { width: 20px; height: 20px; border: 0px solid #ffff…" at bounding box center [671, 387] width 591 height 601
click at [799, 501] on icon at bounding box center [798, 503] width 13 height 13
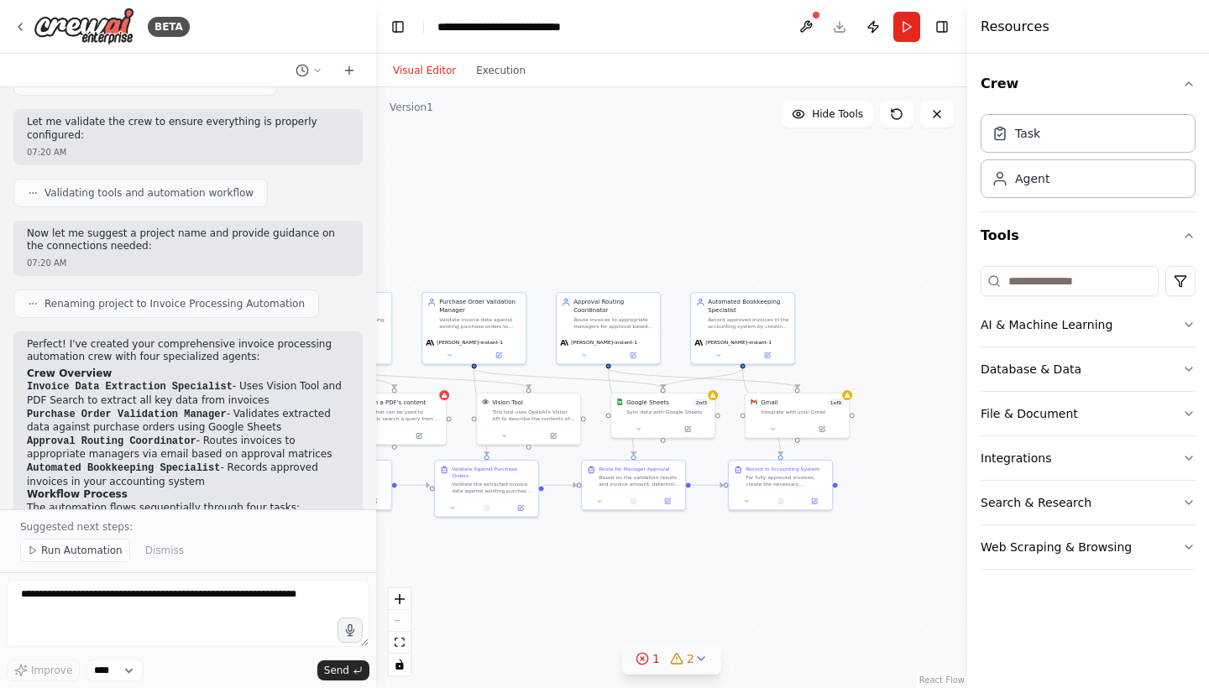
scroll to position [859, 0]
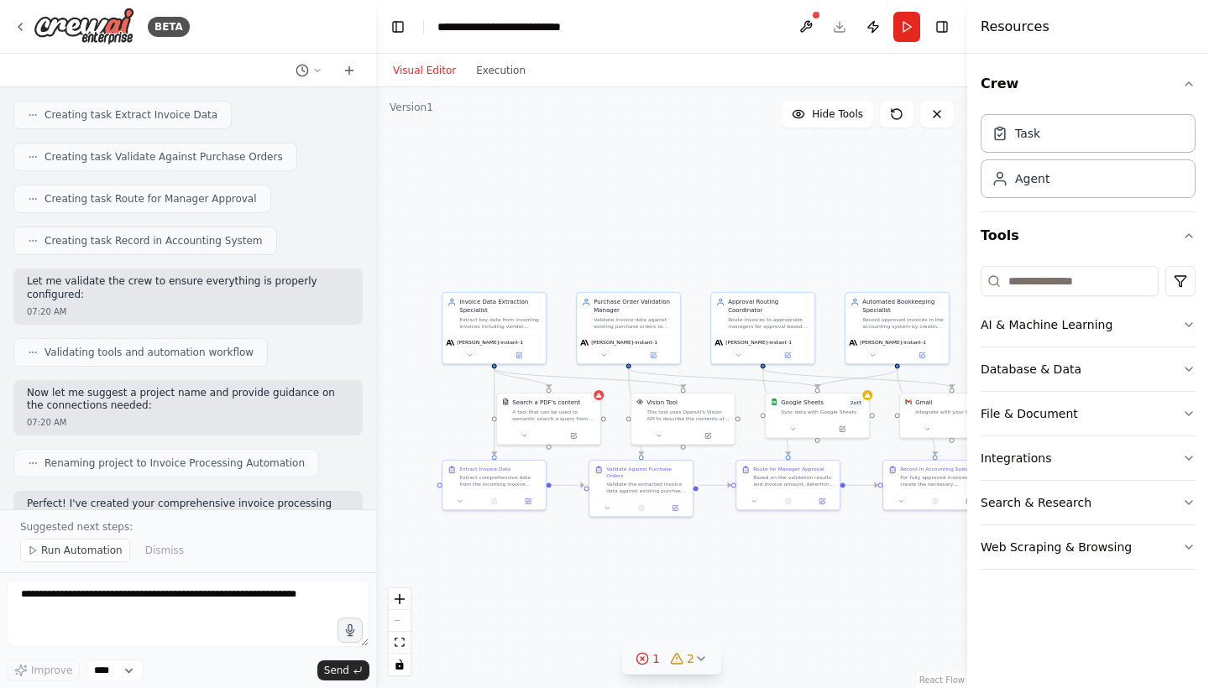
drag, startPoint x: 696, startPoint y: 146, endPoint x: 850, endPoint y: 146, distance: 154.4
click at [850, 146] on div ".deletable-edge-delete-btn { width: 20px; height: 20px; border: 0px solid #ffff…" at bounding box center [671, 387] width 591 height 601
click at [110, 547] on span "Run Automation" at bounding box center [81, 550] width 81 height 13
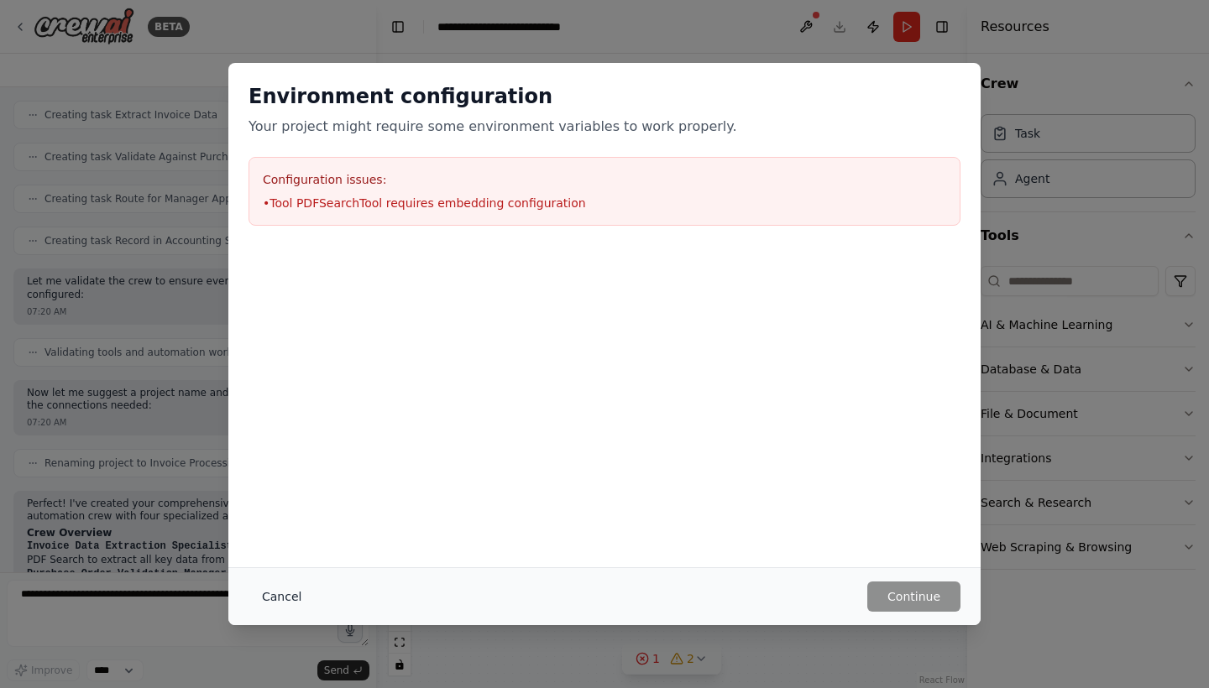
click at [277, 591] on button "Cancel" at bounding box center [281, 597] width 66 height 30
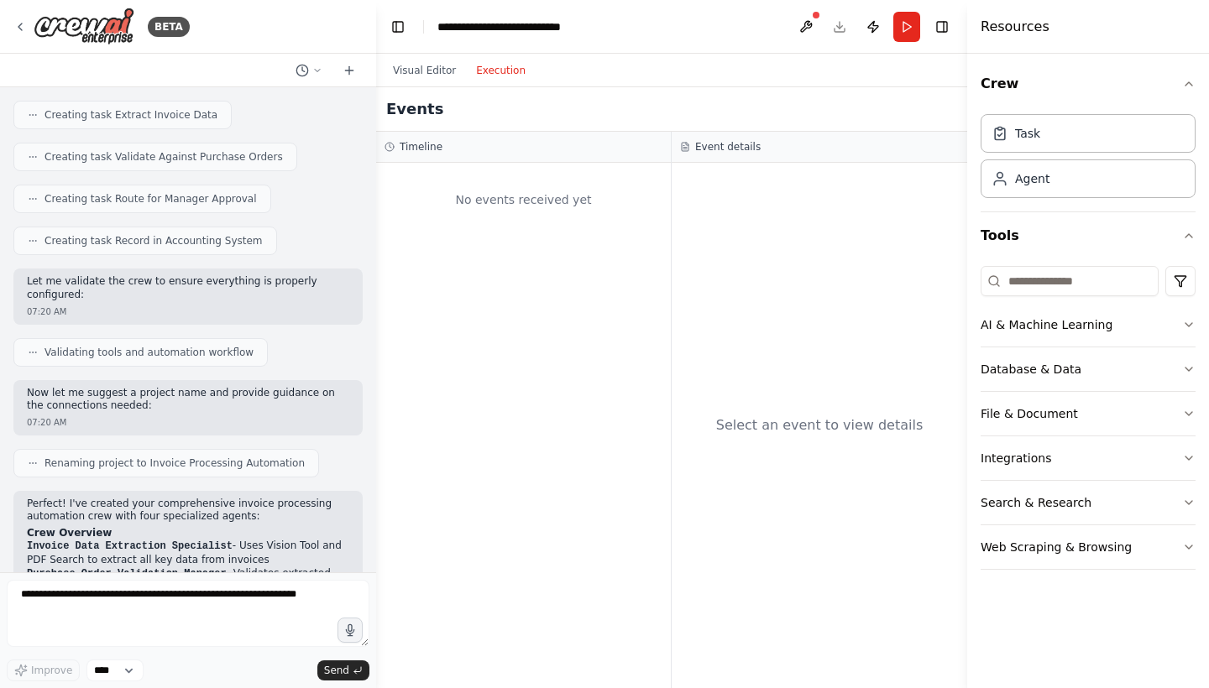
click at [503, 76] on button "Execution" at bounding box center [501, 70] width 70 height 20
click at [434, 62] on button "Visual Editor" at bounding box center [424, 70] width 83 height 20
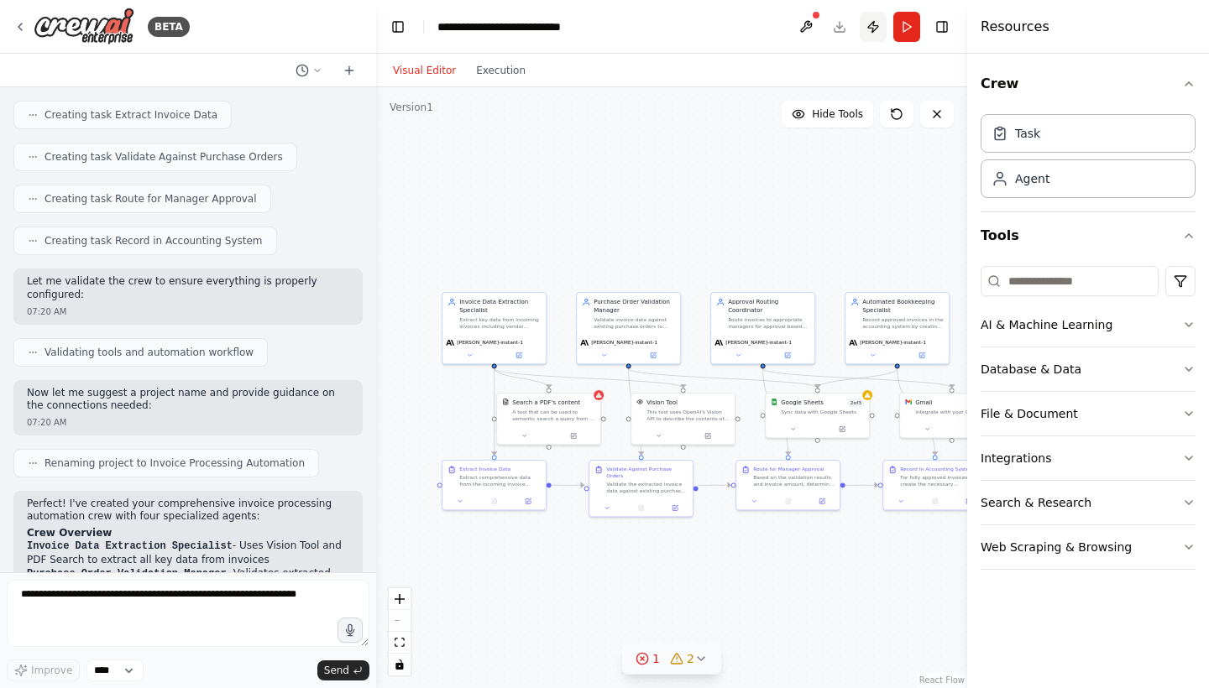
click at [878, 31] on button "Publish" at bounding box center [873, 27] width 27 height 30
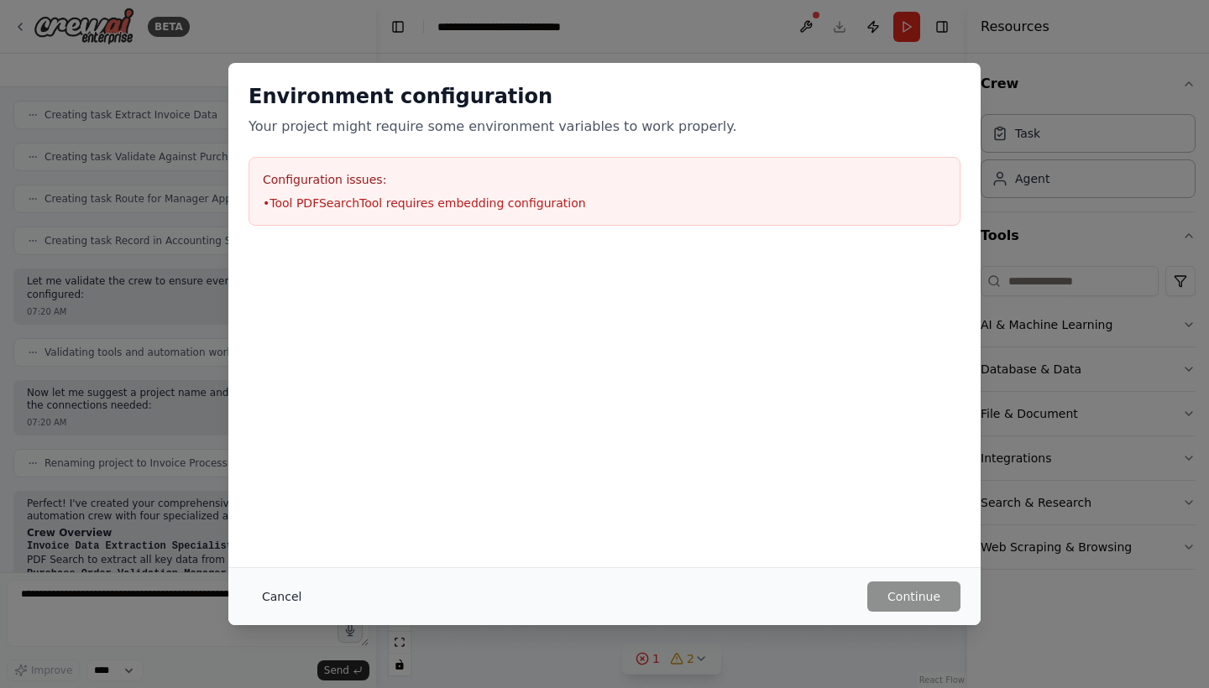
click at [293, 594] on button "Cancel" at bounding box center [281, 597] width 66 height 30
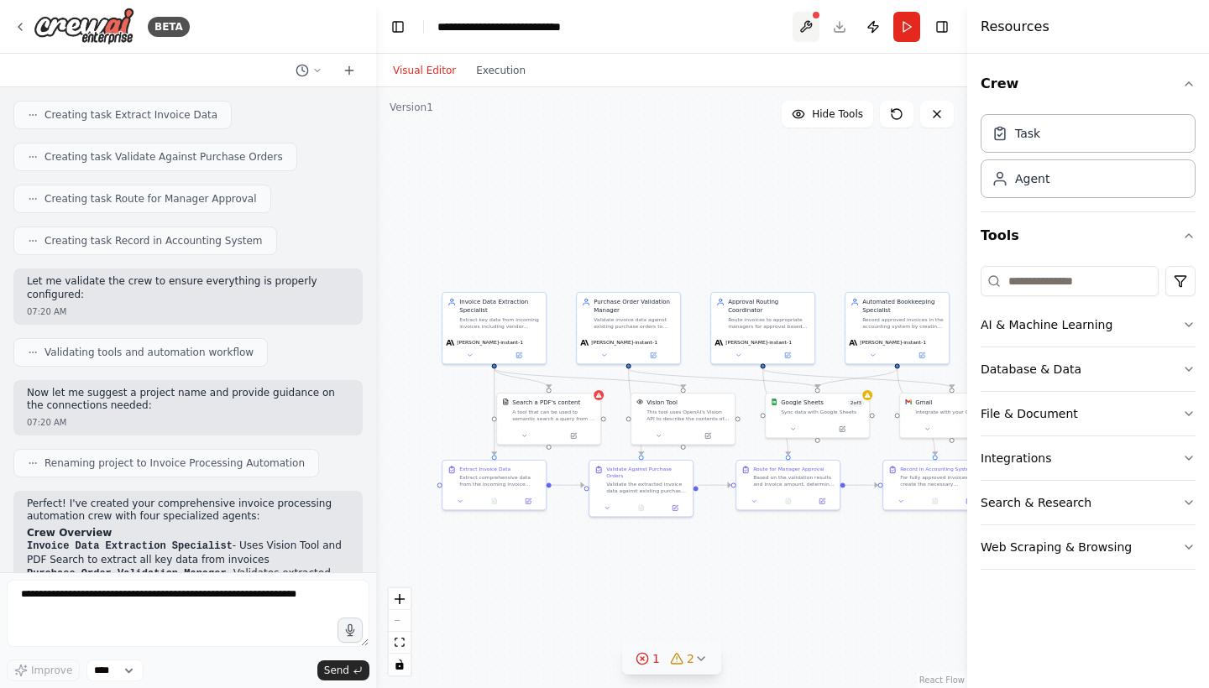
click at [800, 23] on button at bounding box center [805, 27] width 27 height 30
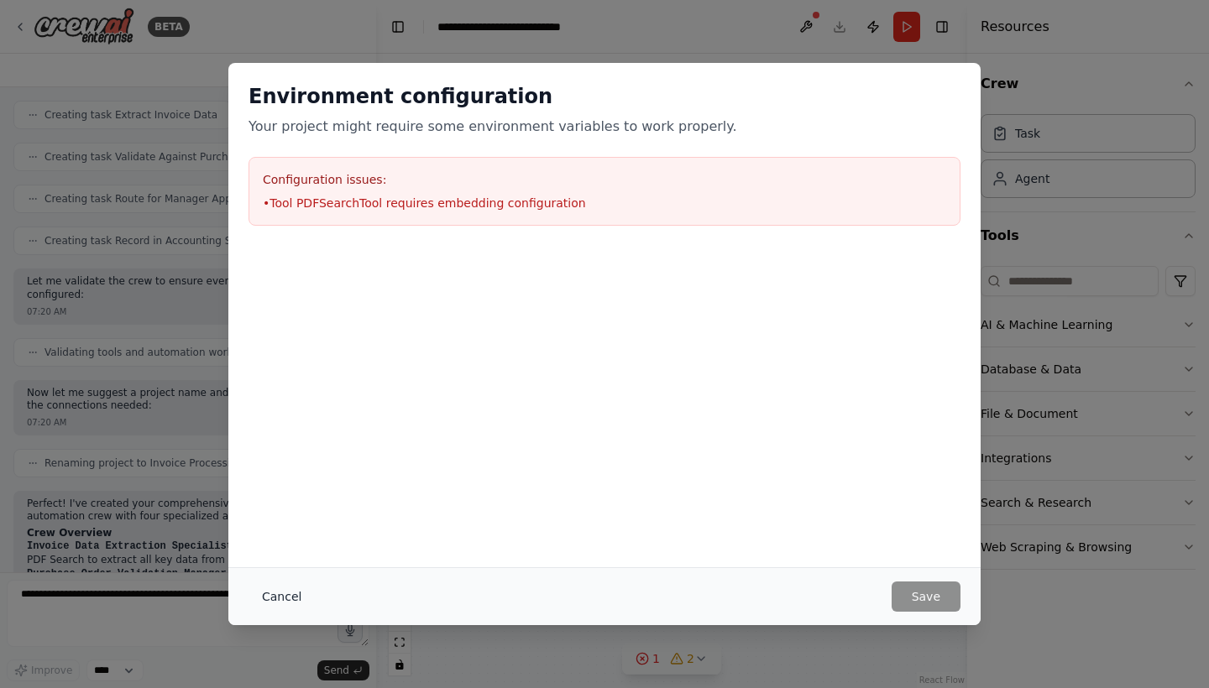
click at [263, 595] on button "Cancel" at bounding box center [281, 597] width 66 height 30
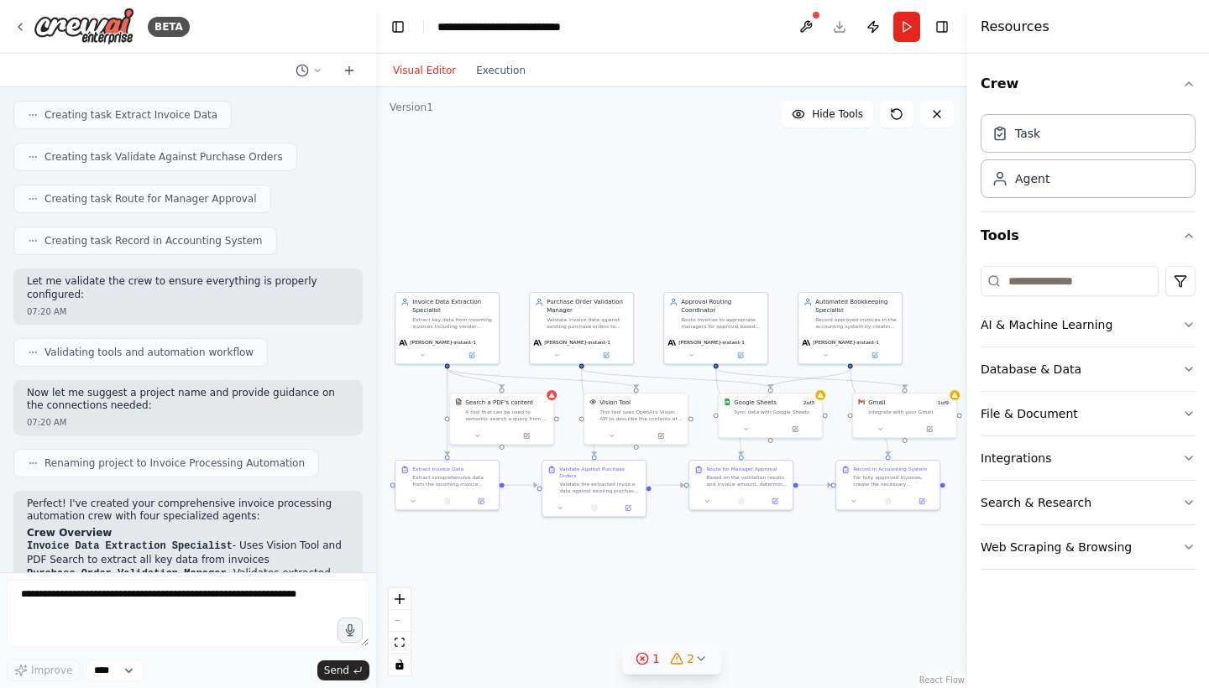
drag, startPoint x: 598, startPoint y: 238, endPoint x: 441, endPoint y: 238, distance: 157.0
click at [441, 238] on div ".deletable-edge-delete-btn { width: 20px; height: 20px; border: 0px solid #ffff…" at bounding box center [671, 387] width 591 height 601
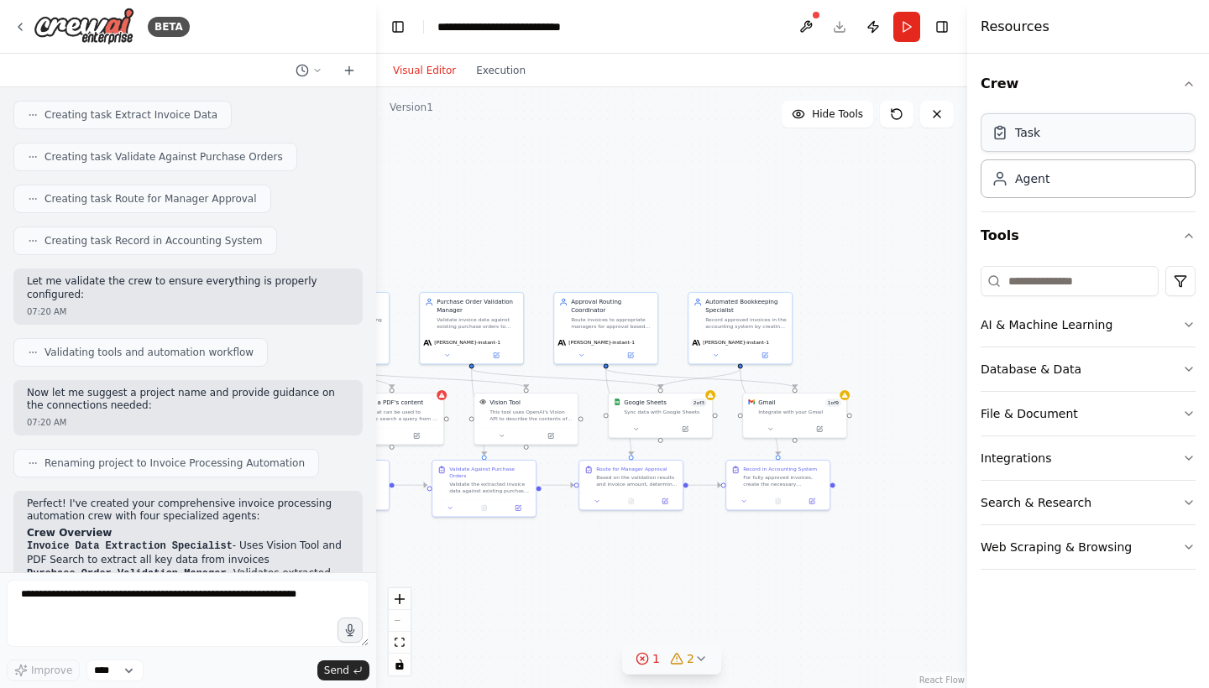
click at [1026, 133] on div "Task" at bounding box center [1087, 132] width 215 height 39
click at [1026, 189] on div "Agent" at bounding box center [1087, 178] width 215 height 39
drag, startPoint x: 1086, startPoint y: 189, endPoint x: 897, endPoint y: 199, distance: 189.1
click at [897, 199] on div "BETA Build a crew that extracts data from incoming invoices, validates informat…" at bounding box center [604, 344] width 1209 height 688
click at [897, 199] on div ".deletable-edge-delete-btn { width: 20px; height: 20px; border: 0px solid #ffff…" at bounding box center [671, 387] width 591 height 601
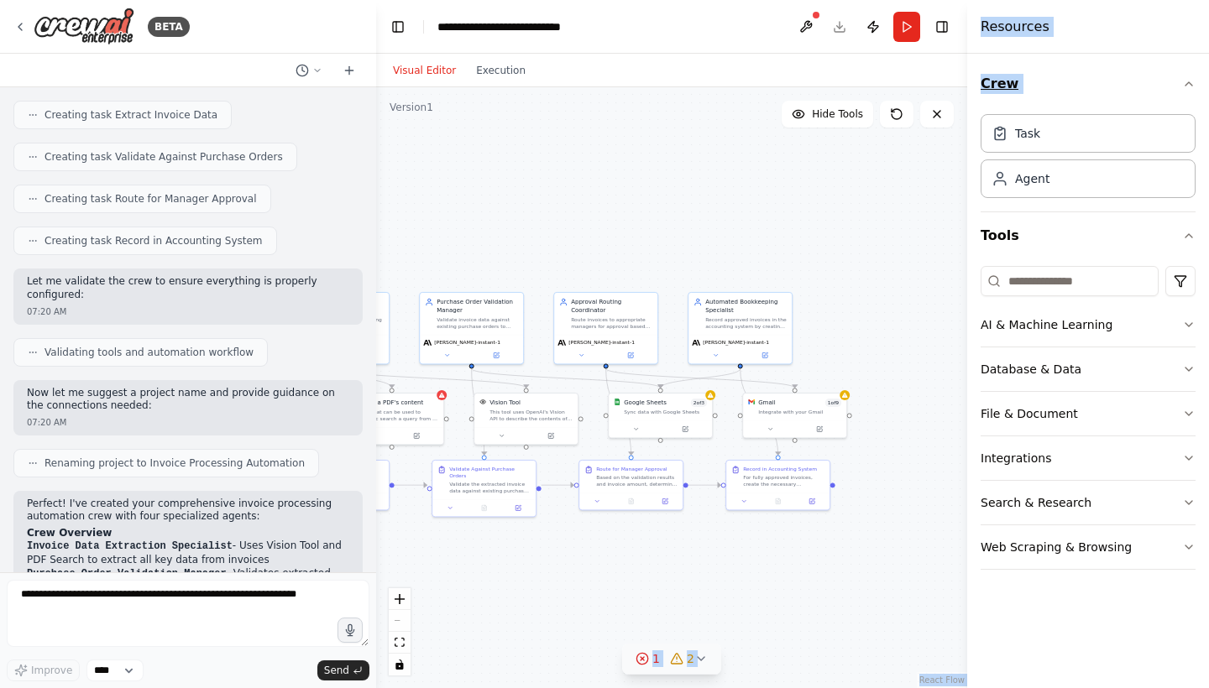
click at [1026, 78] on button "Crew" at bounding box center [1087, 83] width 215 height 47
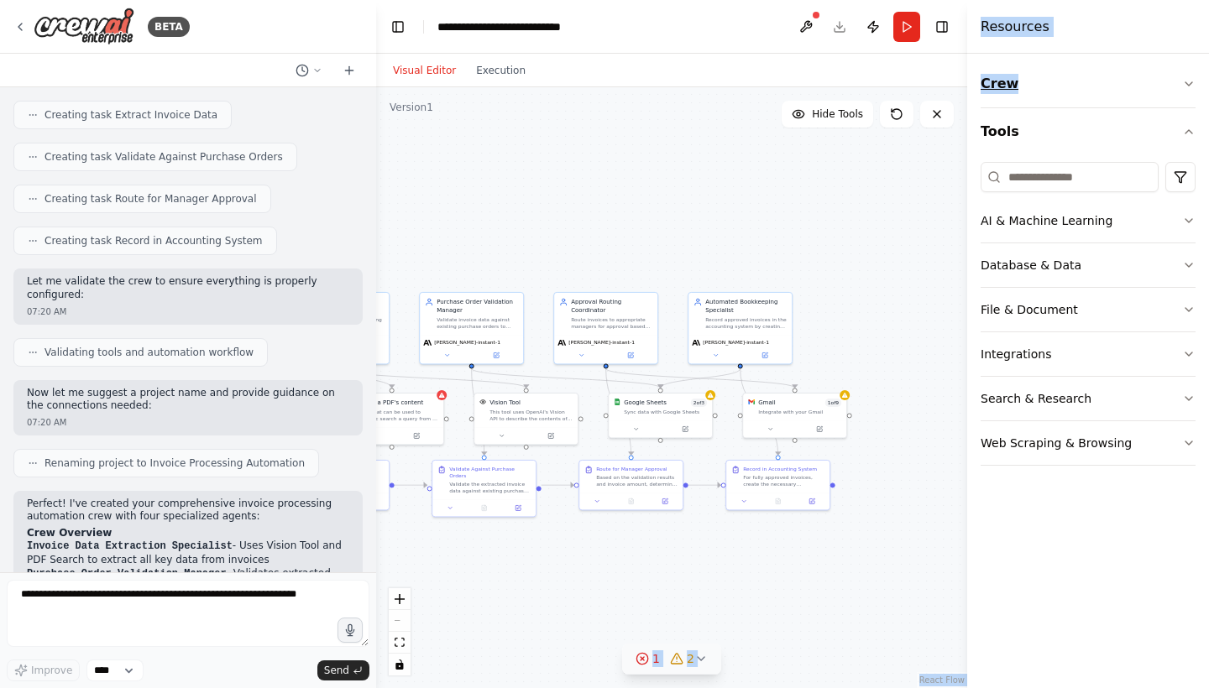
click at [1026, 78] on button "Crew" at bounding box center [1087, 83] width 215 height 47
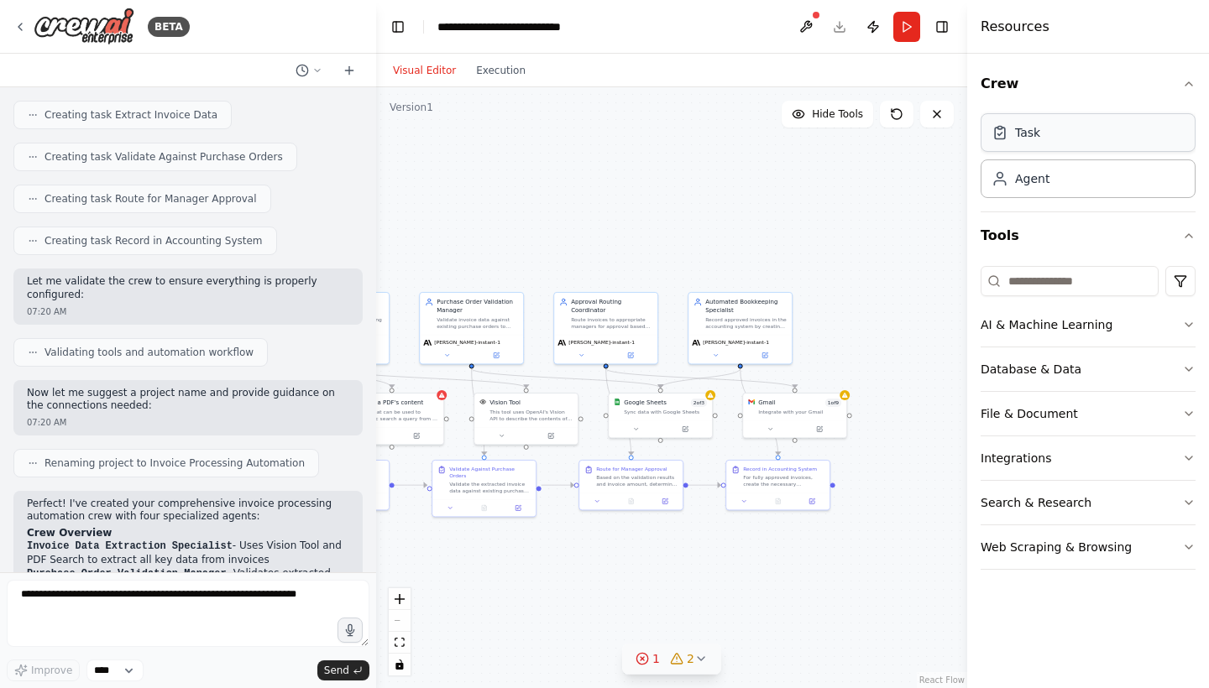
click at [1026, 133] on div "Task" at bounding box center [1087, 132] width 215 height 39
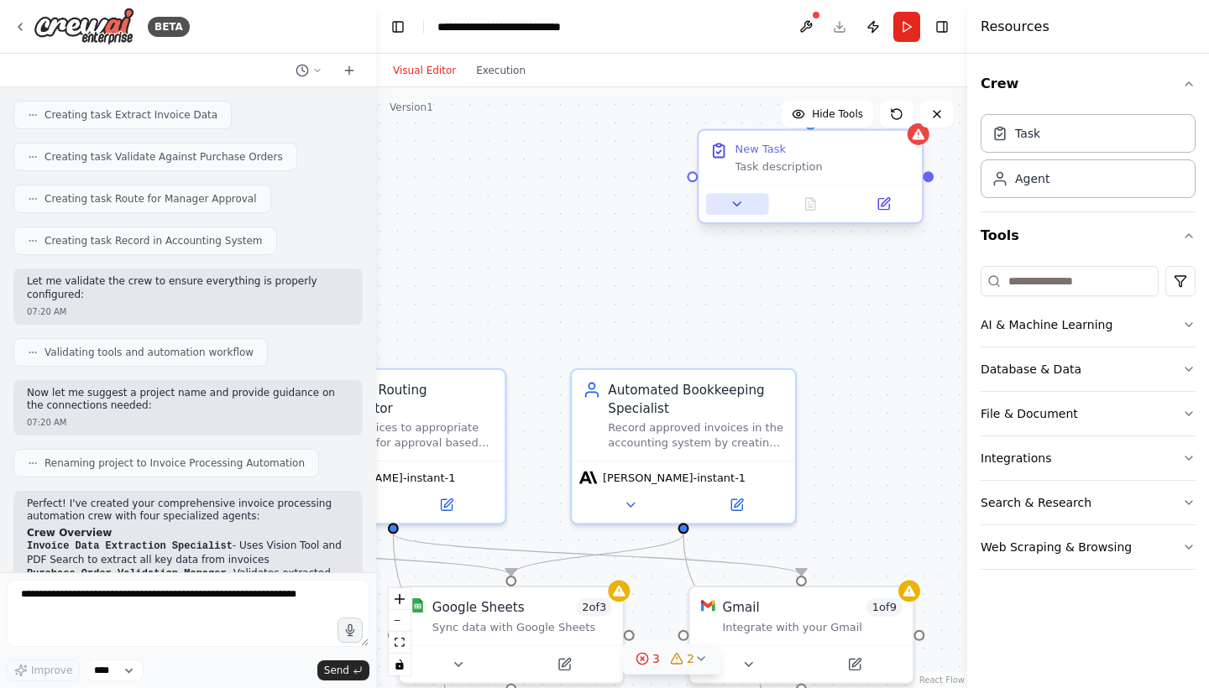
click at [742, 208] on icon at bounding box center [736, 203] width 14 height 14
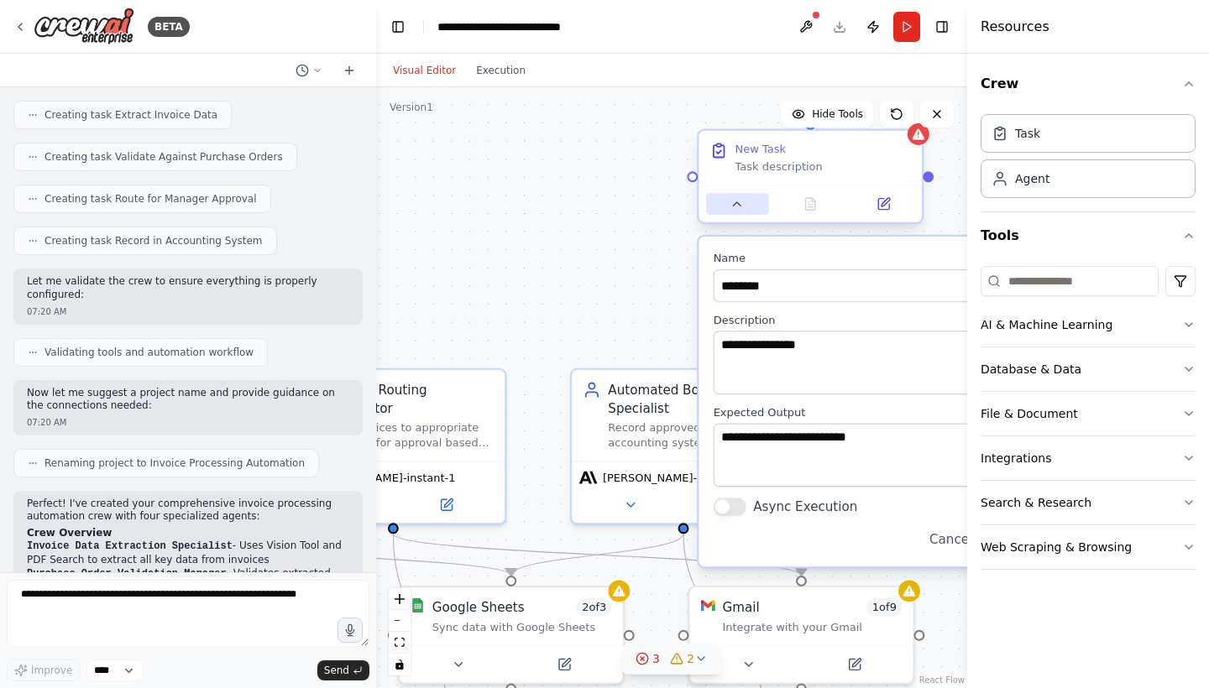
click at [742, 208] on icon at bounding box center [736, 203] width 14 height 14
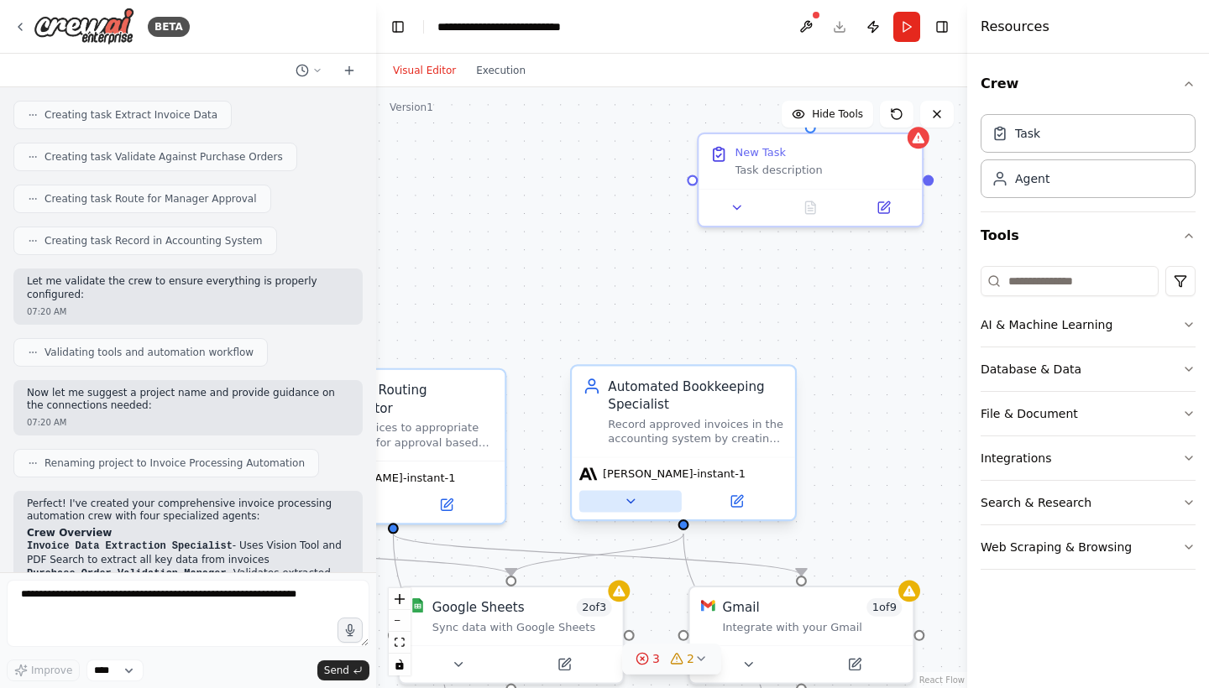
click at [640, 498] on button at bounding box center [630, 501] width 102 height 22
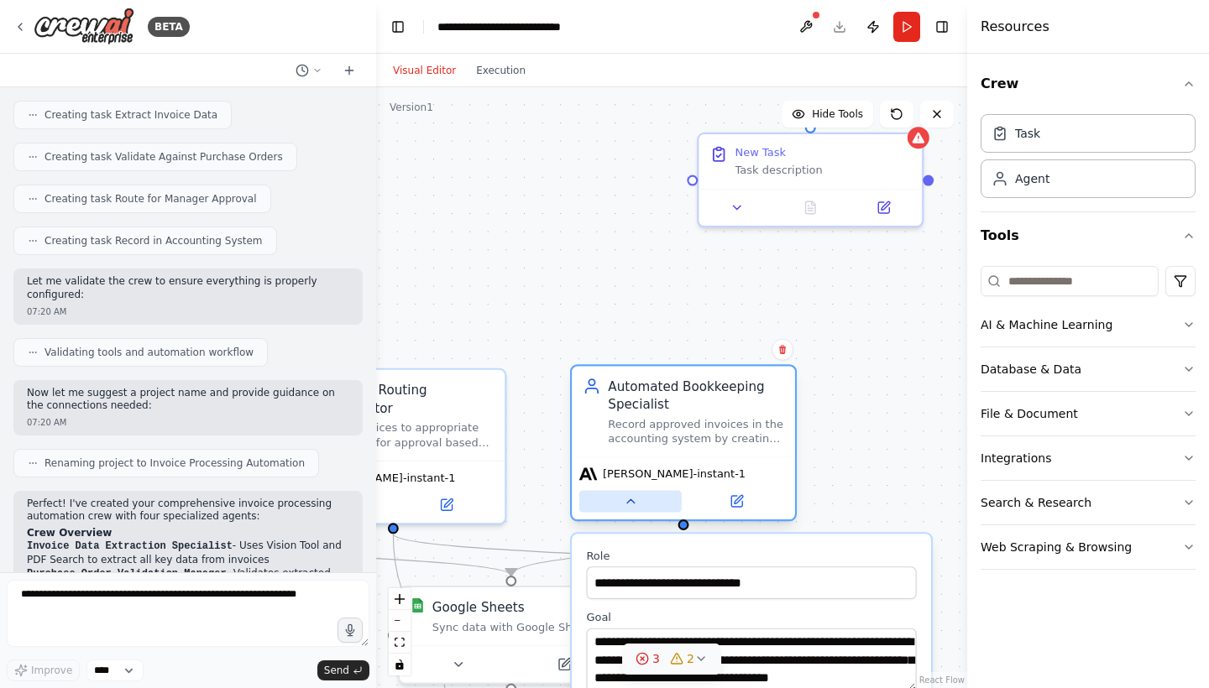
click at [640, 498] on button at bounding box center [630, 501] width 102 height 22
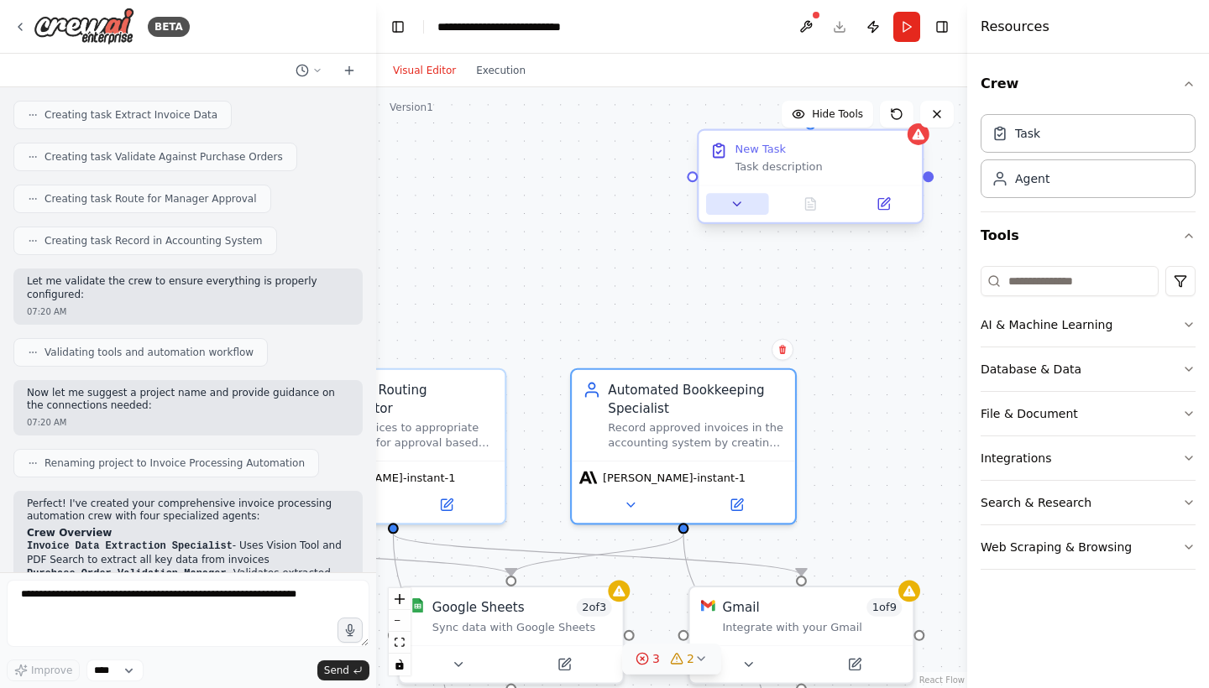
click at [742, 203] on icon at bounding box center [736, 203] width 14 height 14
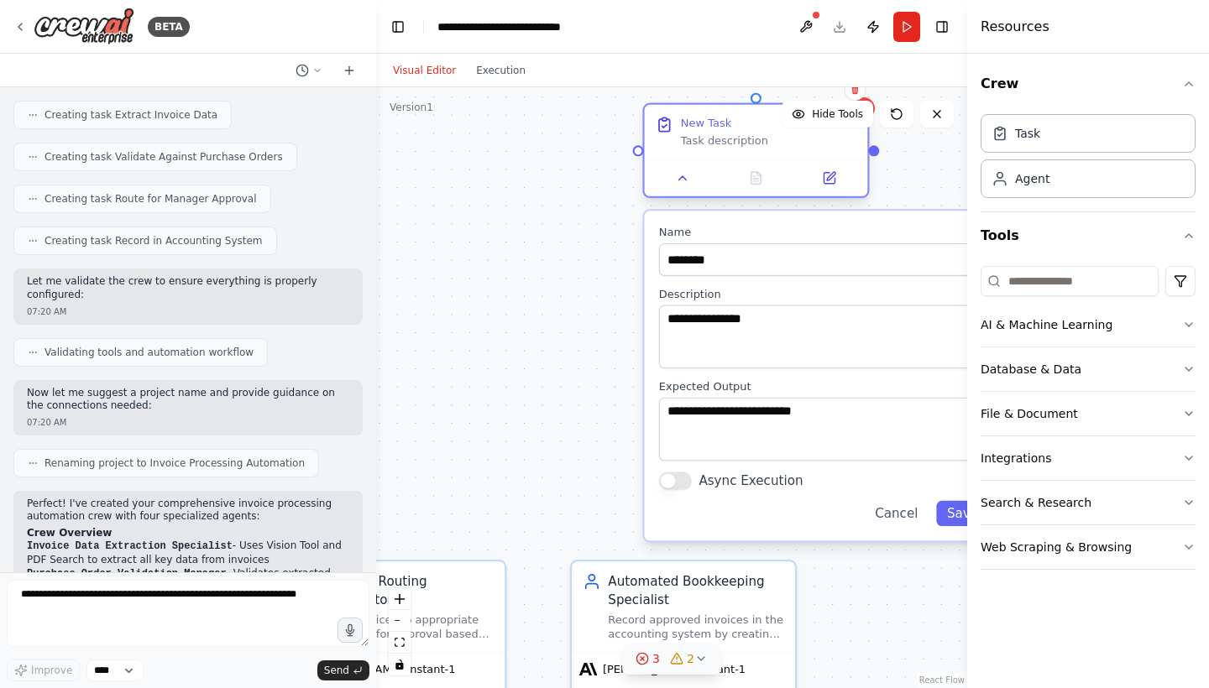
drag, startPoint x: 822, startPoint y: 149, endPoint x: 759, endPoint y: 129, distance: 66.1
click at [759, 129] on div "New Task" at bounding box center [769, 123] width 176 height 14
click at [485, 399] on div ".deletable-edge-delete-btn { width: 20px; height: 20px; border: 0px solid #ffff…" at bounding box center [671, 387] width 591 height 601
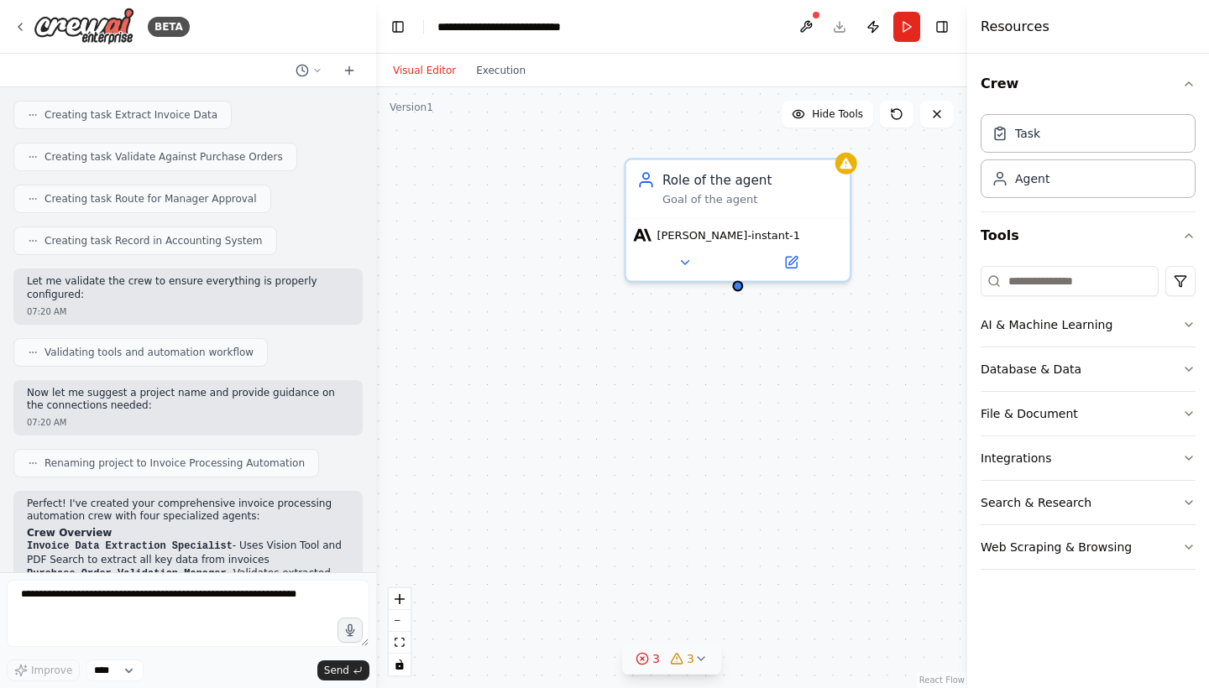
drag, startPoint x: 692, startPoint y: 349, endPoint x: 489, endPoint y: 350, distance: 204.0
click at [488, 349] on div ".deletable-edge-delete-btn { width: 20px; height: 20px; border: 0px solid #ffff…" at bounding box center [671, 387] width 591 height 601
click at [677, 265] on icon at bounding box center [684, 259] width 14 height 14
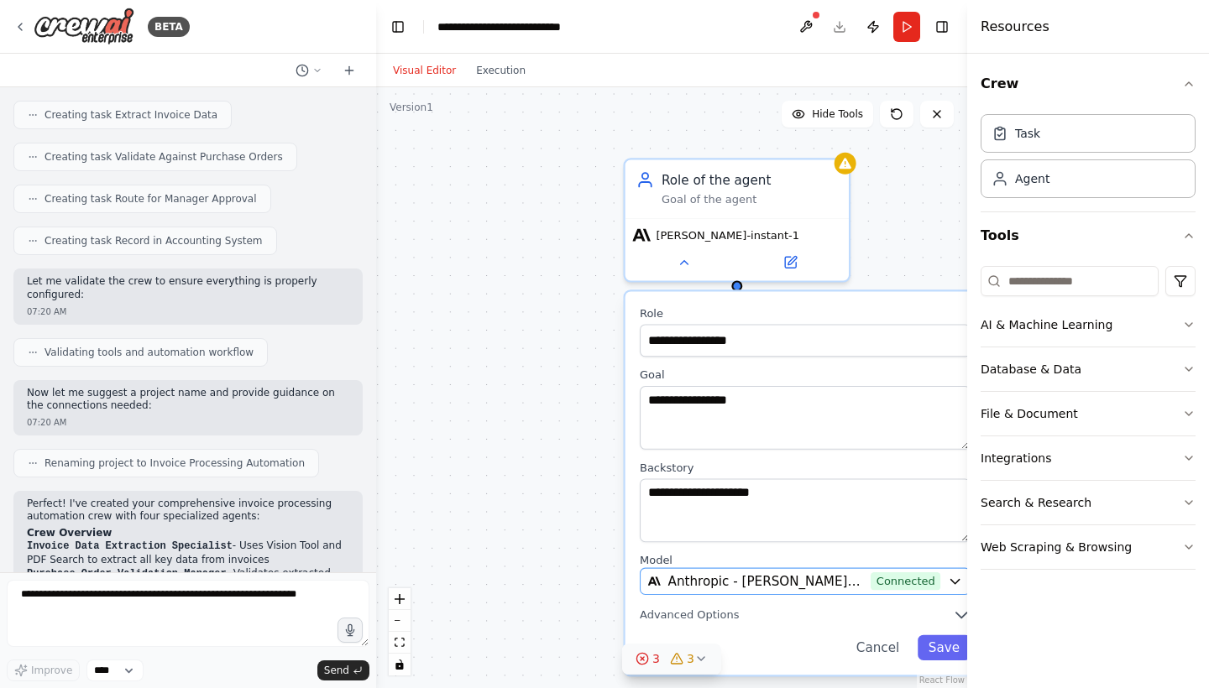
click at [729, 577] on span "Anthropic - claude-instant-1 (ACREW_AI)" at bounding box center [766, 581] width 196 height 18
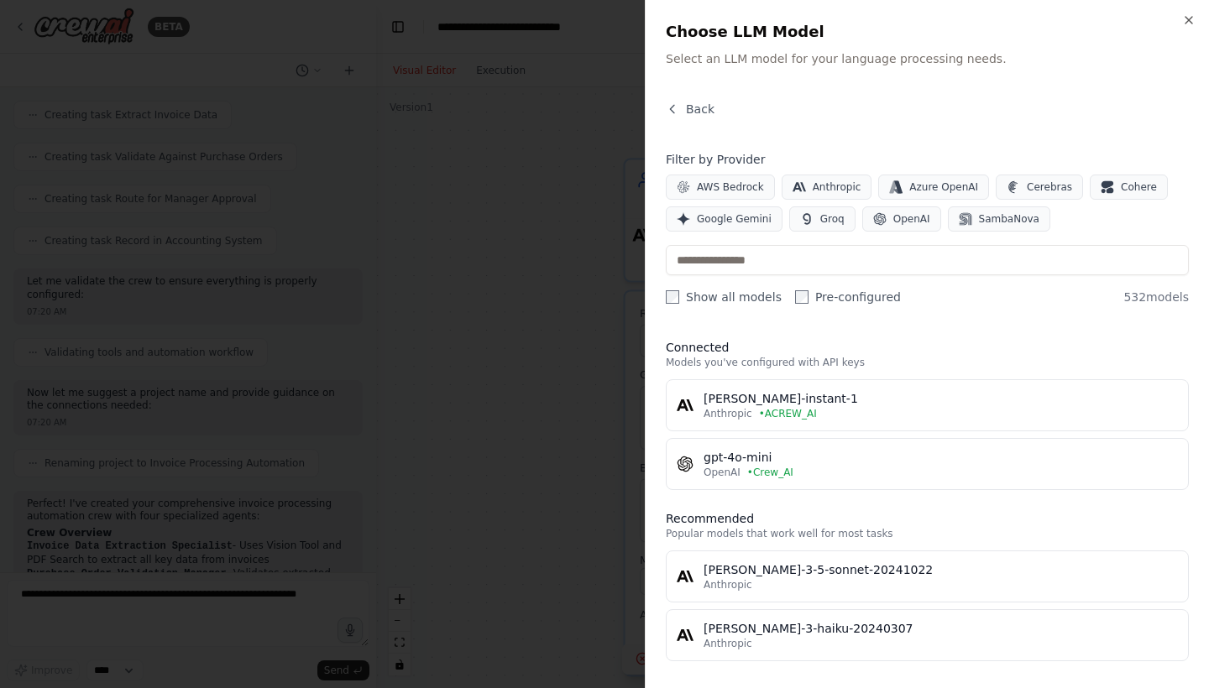
click at [609, 452] on div at bounding box center [604, 344] width 1209 height 688
